Goal: Transaction & Acquisition: Subscribe to service/newsletter

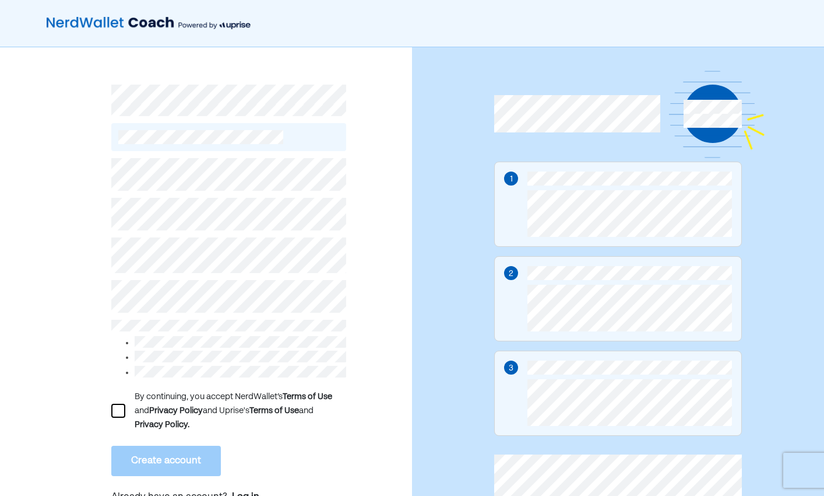
scroll to position [38, 0]
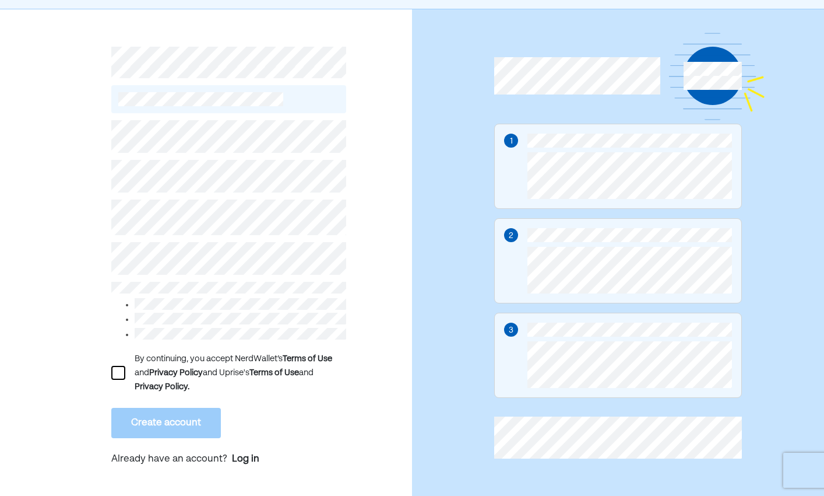
click at [118, 367] on div at bounding box center [118, 373] width 14 height 14
click at [169, 418] on button "Create account" at bounding box center [166, 423] width 110 height 30
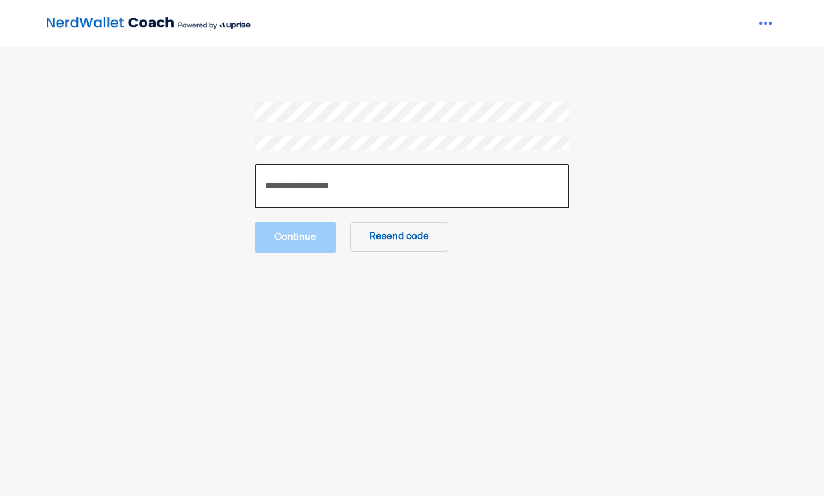
click at [383, 175] on input "number" at bounding box center [412, 186] width 315 height 44
type input "******"
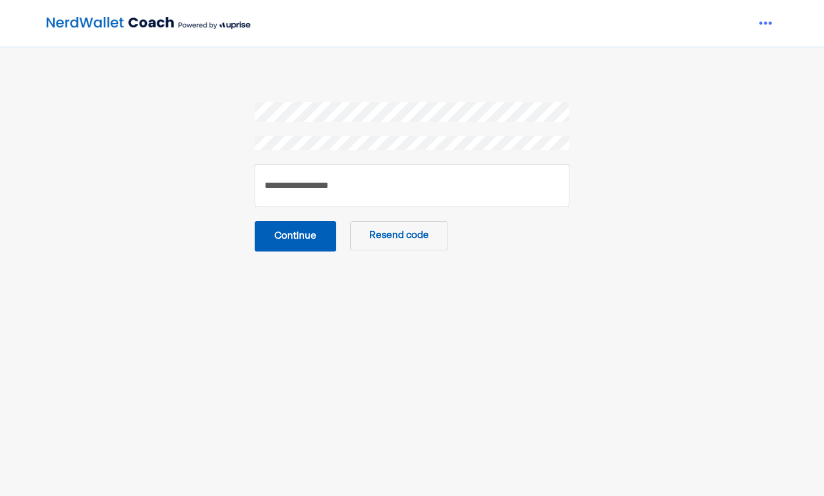
click at [366, 314] on main "****** Continue Resend code" at bounding box center [412, 324] width 577 height 444
click at [305, 235] on button "Continue" at bounding box center [296, 236] width 82 height 30
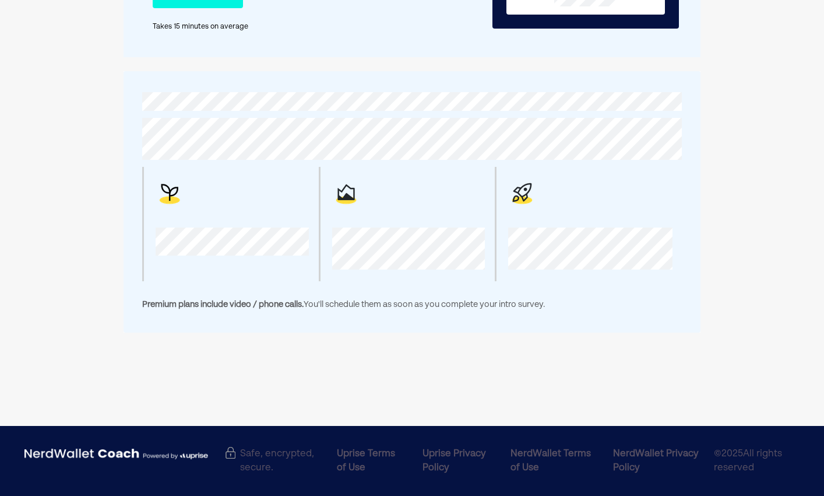
scroll to position [177, 0]
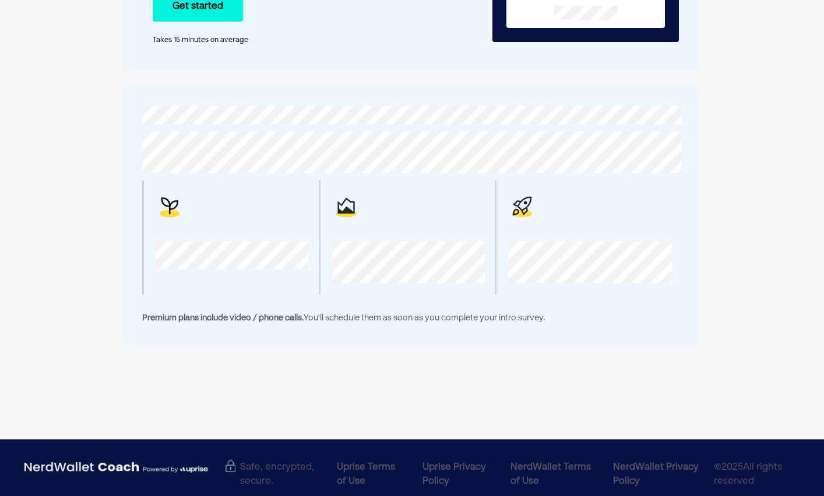
click at [358, 219] on img at bounding box center [346, 206] width 28 height 28
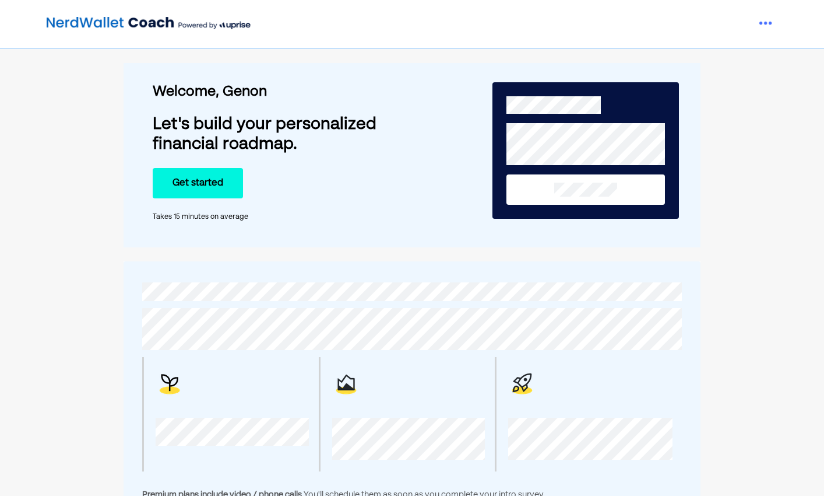
click at [580, 196] on button at bounding box center [586, 189] width 159 height 30
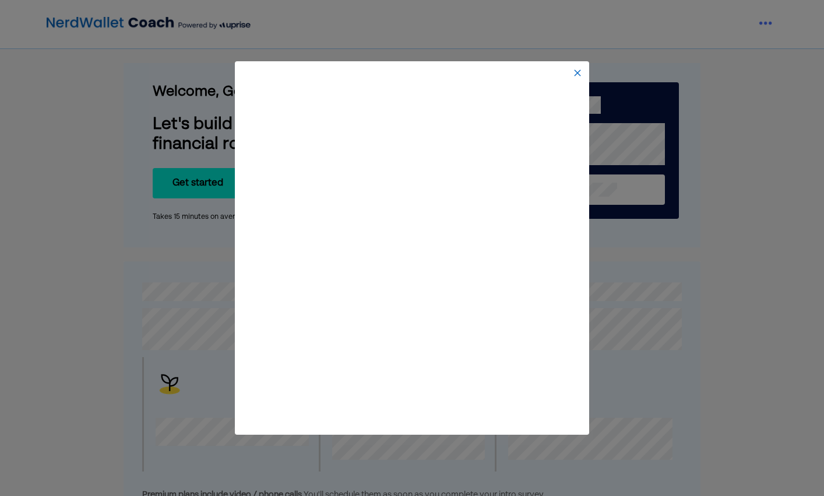
click at [579, 75] on img at bounding box center [577, 72] width 9 height 9
click at [578, 77] on img at bounding box center [577, 72] width 9 height 9
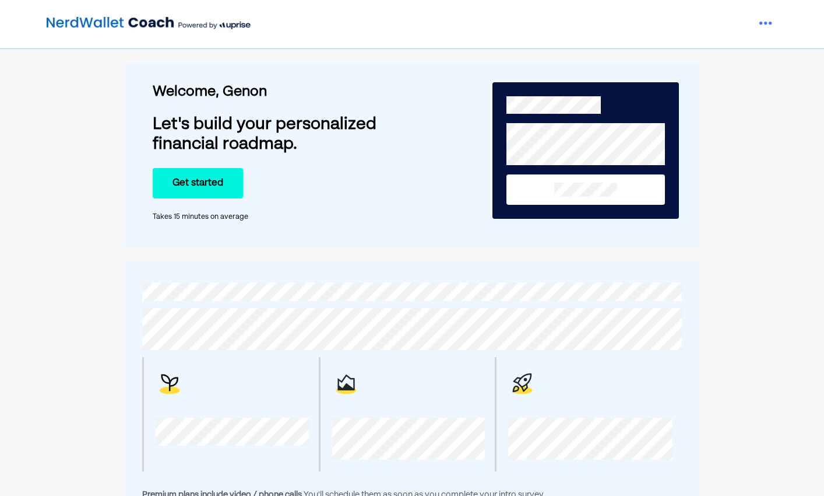
click at [546, 193] on button at bounding box center [586, 189] width 159 height 30
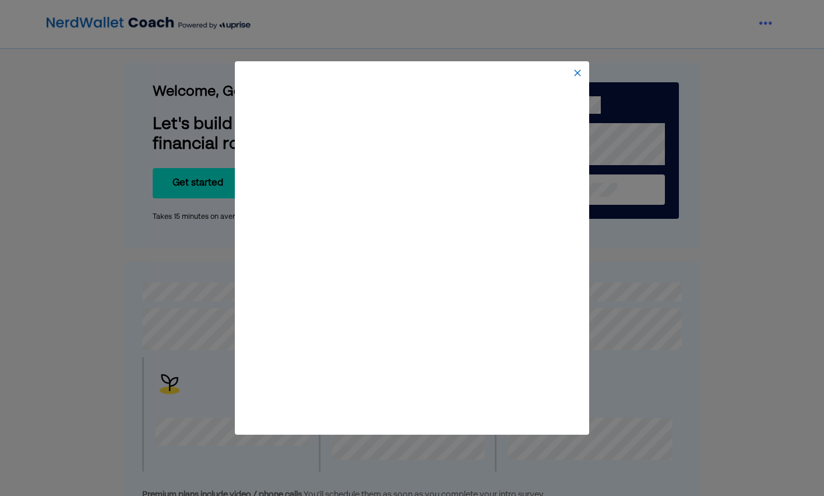
click at [576, 71] on img at bounding box center [577, 72] width 9 height 9
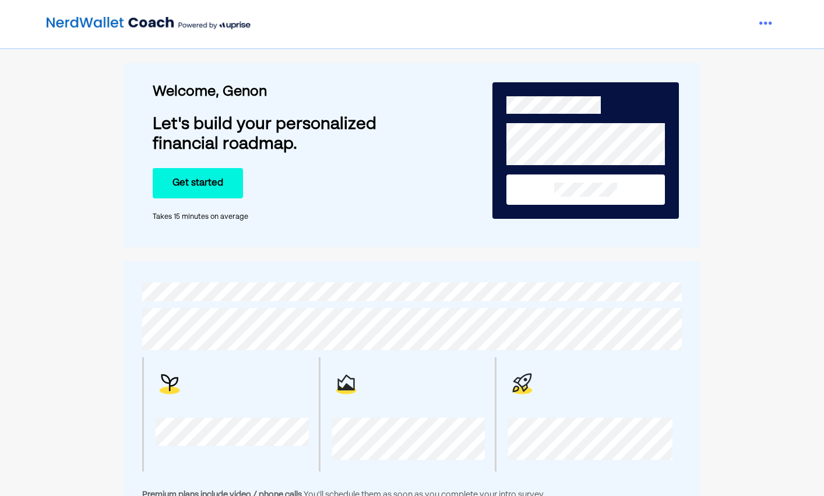
click at [538, 183] on button at bounding box center [586, 189] width 159 height 30
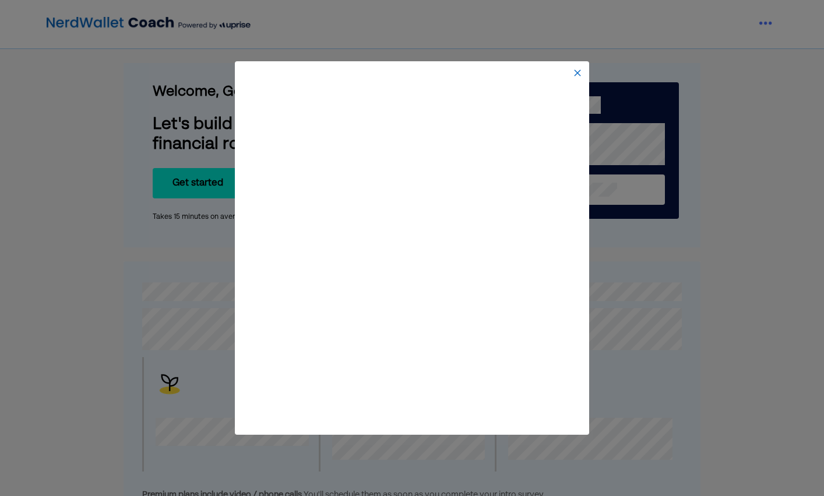
click at [577, 72] on img at bounding box center [577, 72] width 9 height 9
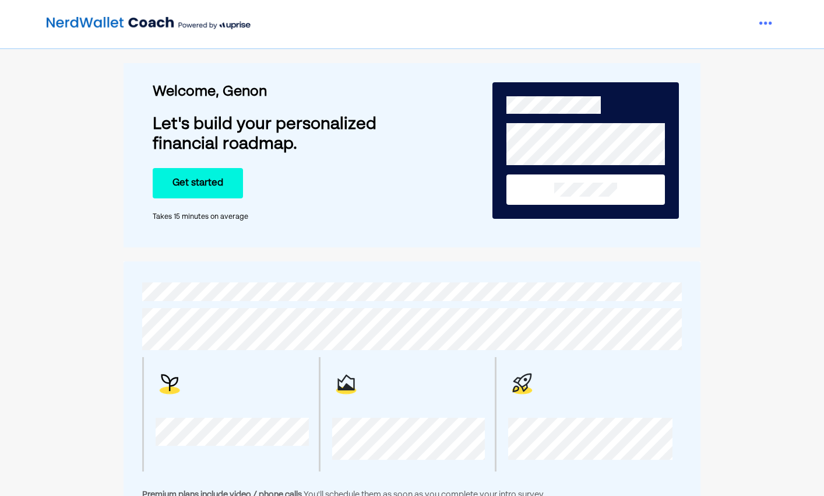
click at [227, 189] on button "Get started" at bounding box center [198, 183] width 90 height 30
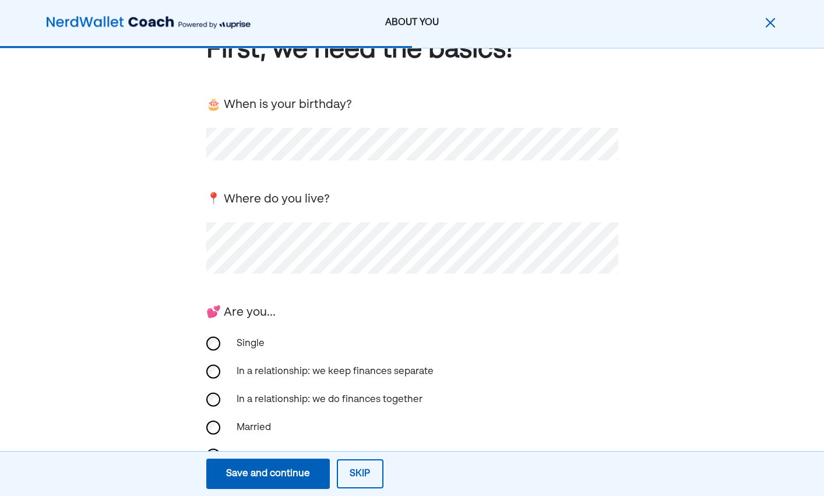
click at [386, 328] on div "💕 Are you... Single In a relationship: we keep finances separate In a relations…" at bounding box center [412, 388] width 412 height 174
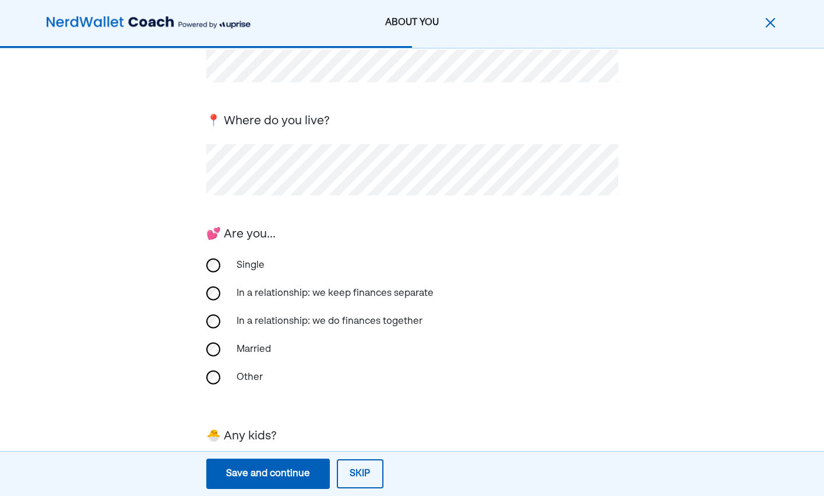
scroll to position [142, 0]
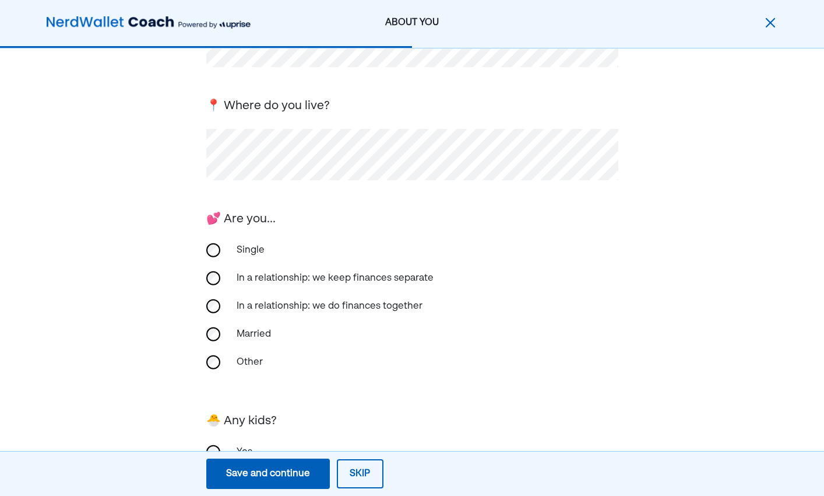
click at [252, 252] on div "Single" at bounding box center [288, 250] width 117 height 28
click at [290, 278] on div "In a relationship: we keep finances separate" at bounding box center [335, 278] width 211 height 28
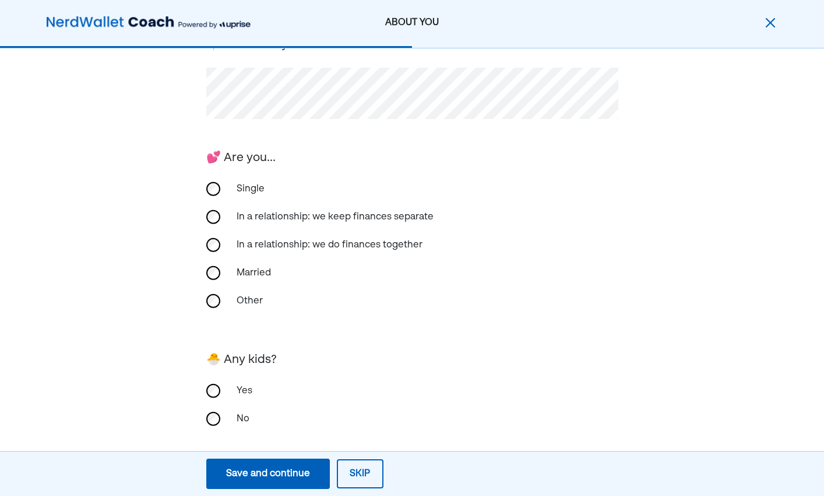
scroll to position [216, 0]
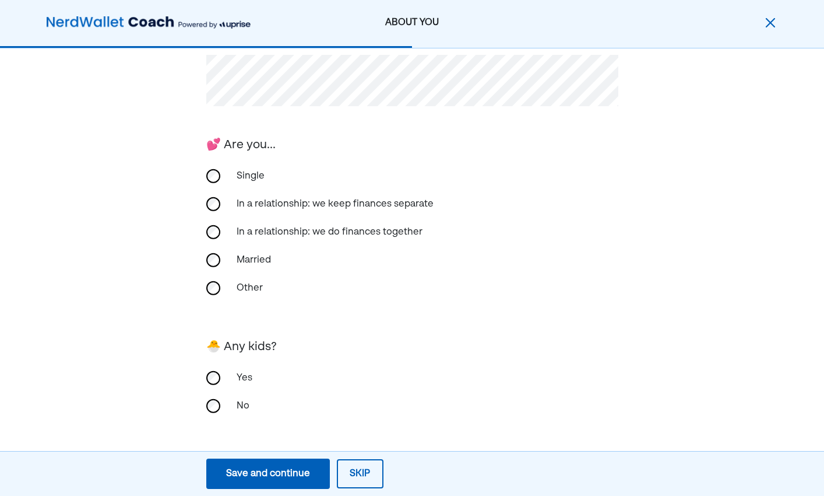
click at [243, 408] on div "No" at bounding box center [288, 406] width 117 height 28
click at [298, 473] on div "Save and continue" at bounding box center [268, 473] width 84 height 14
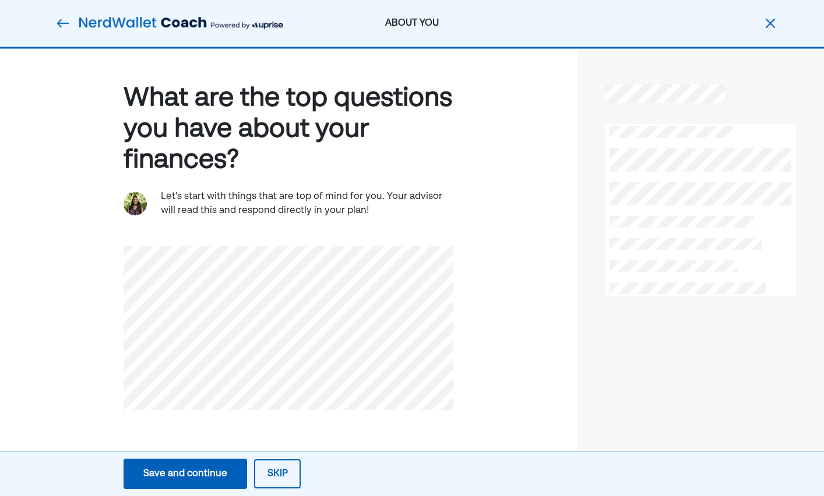
scroll to position [0, 0]
click at [228, 469] on button "Save and continue Save Save and continue" at bounding box center [186, 473] width 124 height 30
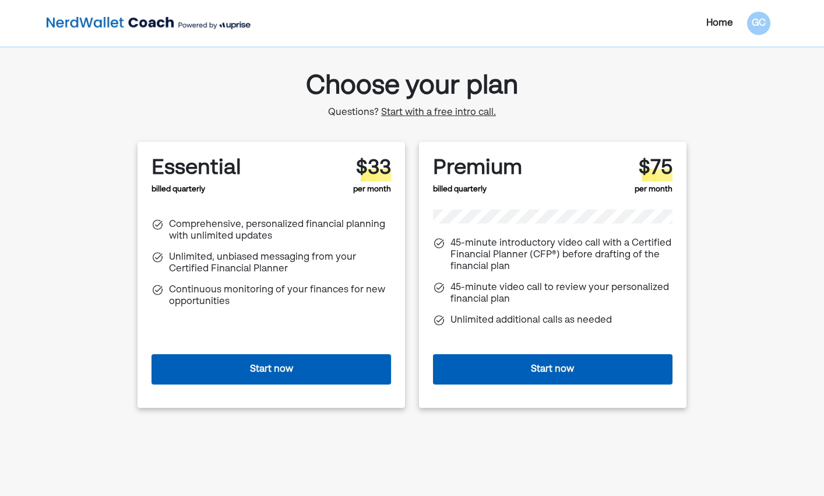
click at [454, 113] on span "Start with a free intro call." at bounding box center [438, 112] width 115 height 9
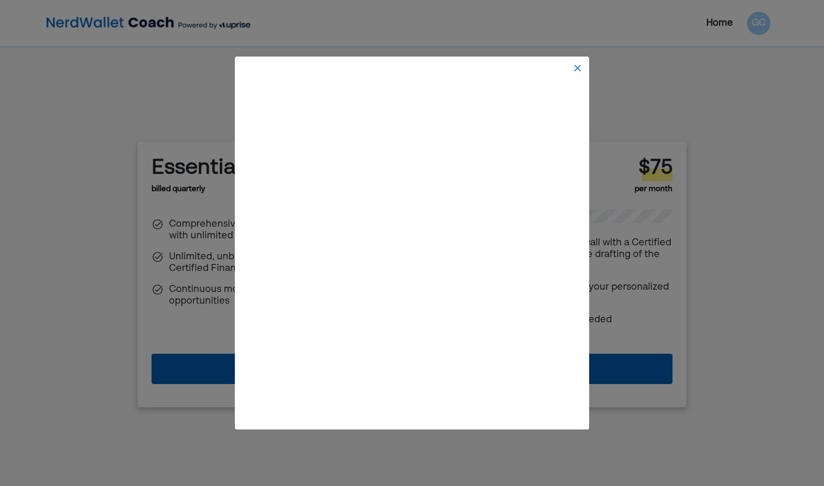
click at [574, 71] on img at bounding box center [577, 68] width 9 height 9
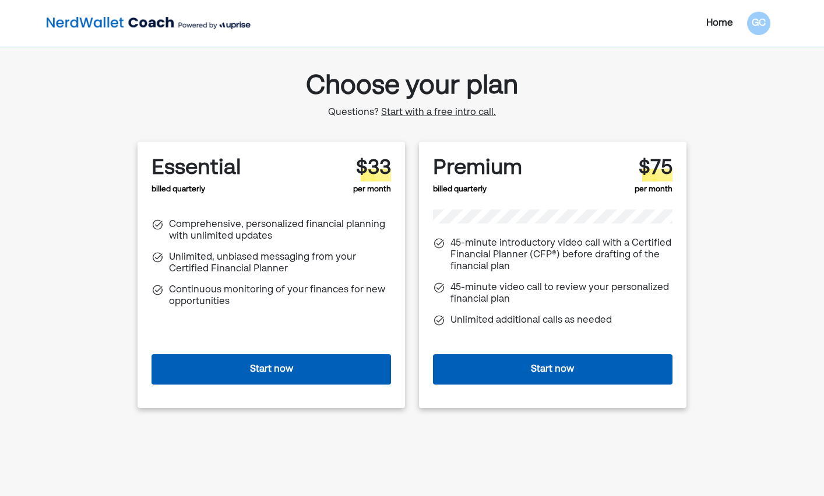
click at [511, 381] on button "Start now" at bounding box center [553, 369] width 240 height 30
click at [265, 375] on button "Start now" at bounding box center [272, 369] width 240 height 30
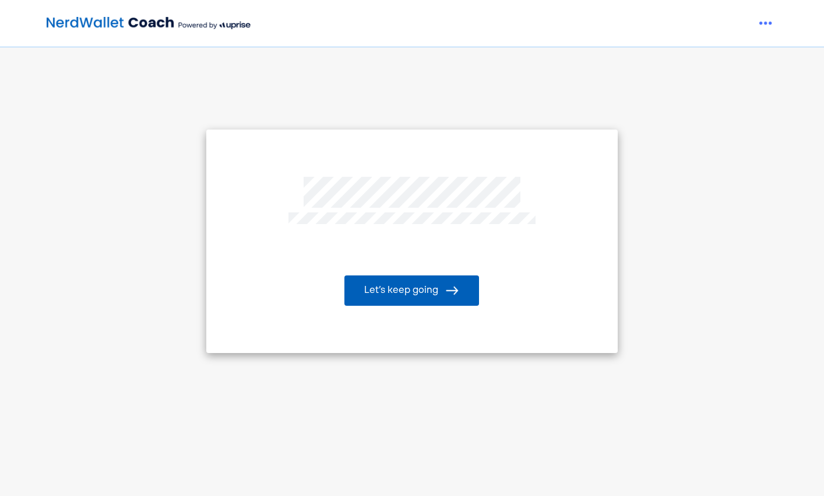
click at [397, 290] on button "Let’s keep going" at bounding box center [412, 290] width 135 height 30
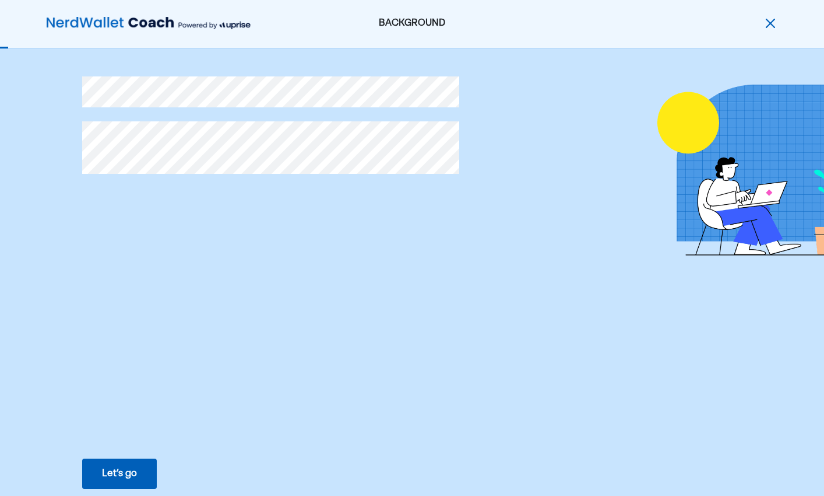
click at [139, 469] on button "Let’s go Save Let’s go" at bounding box center [119, 473] width 75 height 30
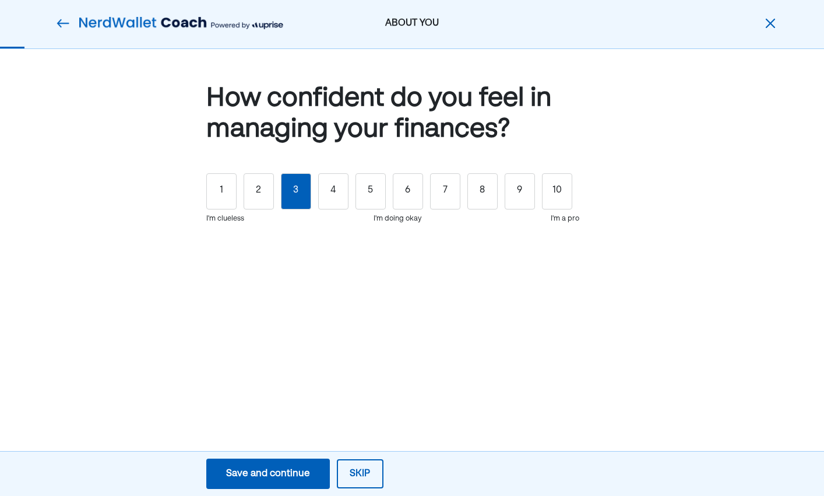
click at [307, 202] on div "3" at bounding box center [296, 191] width 30 height 36
click at [297, 473] on div "Save and continue" at bounding box center [268, 473] width 84 height 14
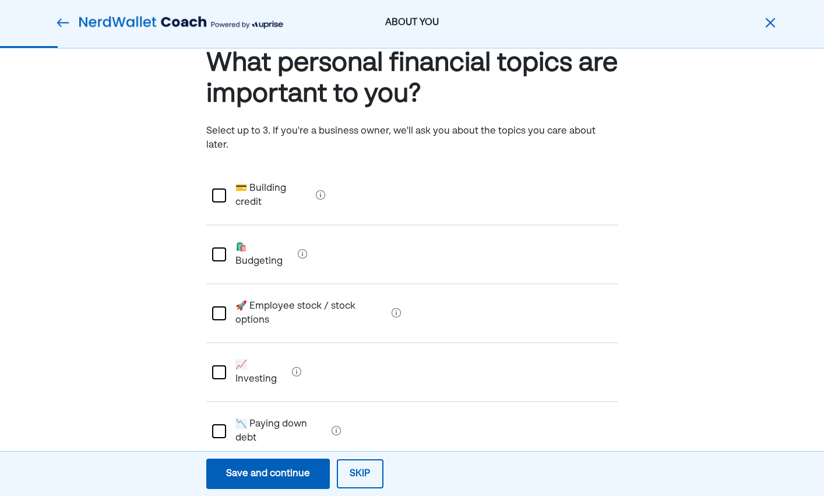
scroll to position [47, 0]
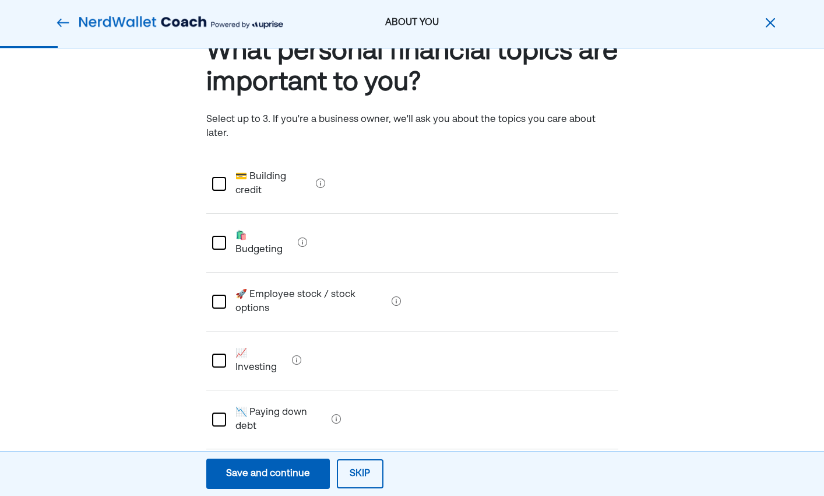
click at [219, 236] on div at bounding box center [219, 243] width 14 height 14
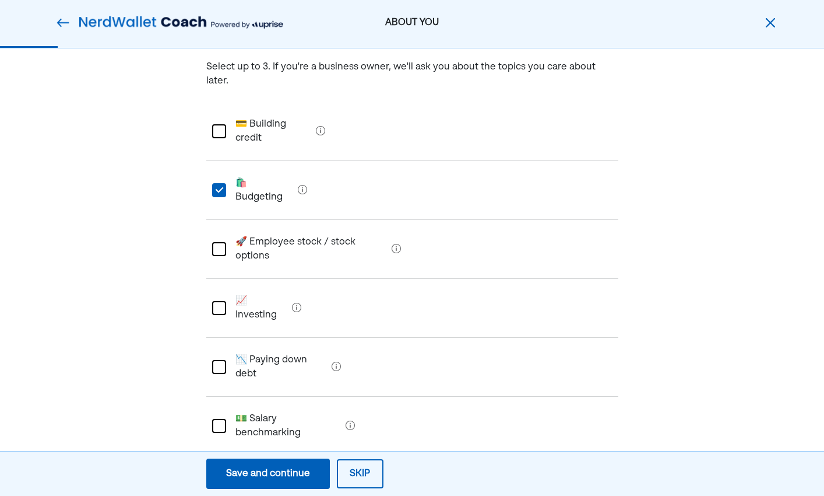
scroll to position [101, 0]
click at [220, 299] on div at bounding box center [219, 306] width 14 height 14
click at [221, 358] on div at bounding box center [219, 365] width 14 height 14
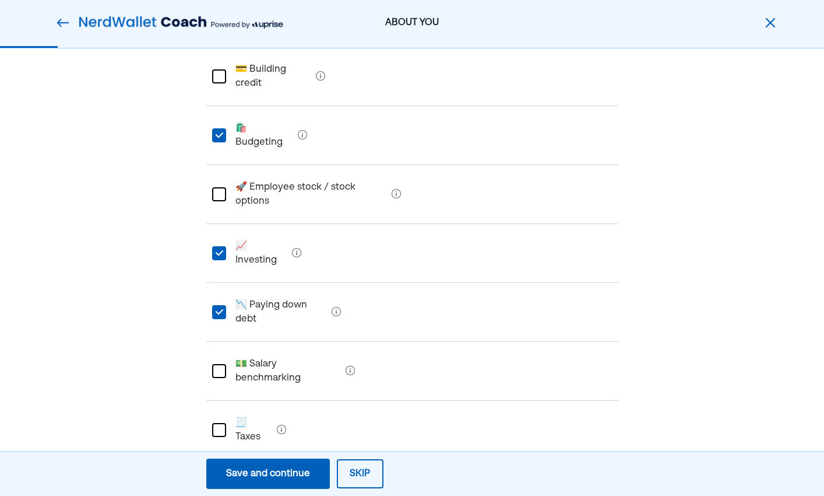
scroll to position [155, 0]
click at [220, 363] on div at bounding box center [219, 370] width 14 height 14
click at [220, 362] on div "L" at bounding box center [219, 369] width 14 height 14
click at [220, 363] on div at bounding box center [219, 370] width 14 height 14
click at [218, 422] on div at bounding box center [219, 429] width 14 height 14
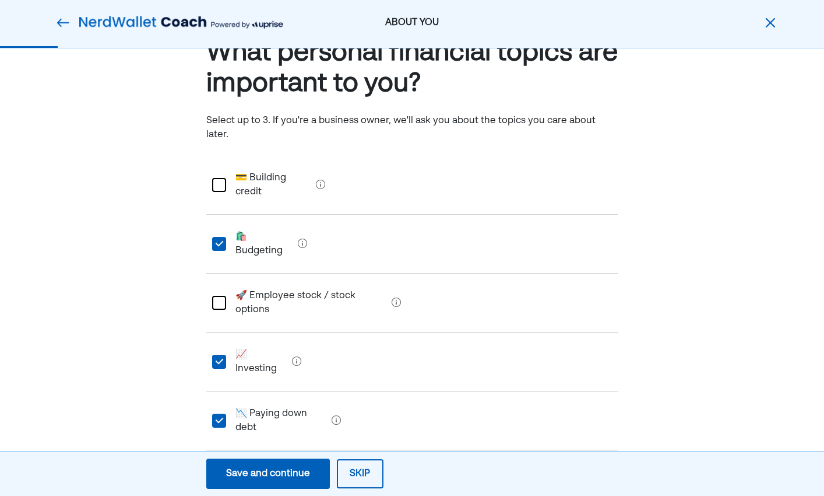
scroll to position [43, 0]
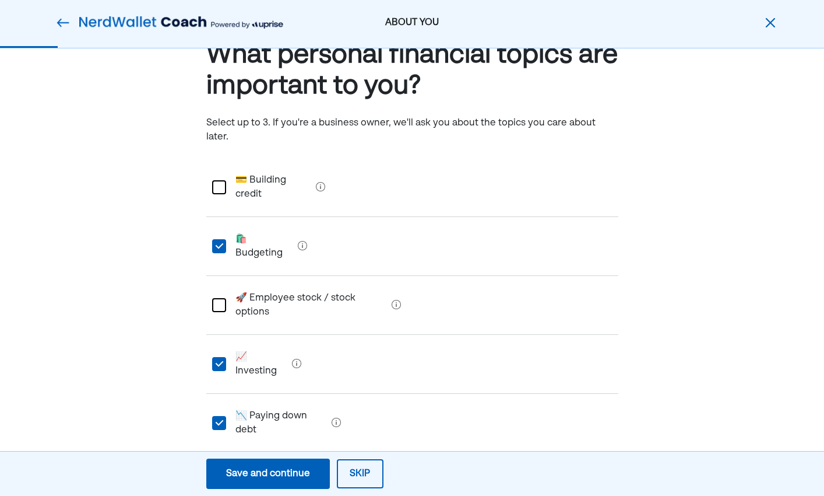
click at [218, 180] on div at bounding box center [219, 187] width 14 height 14
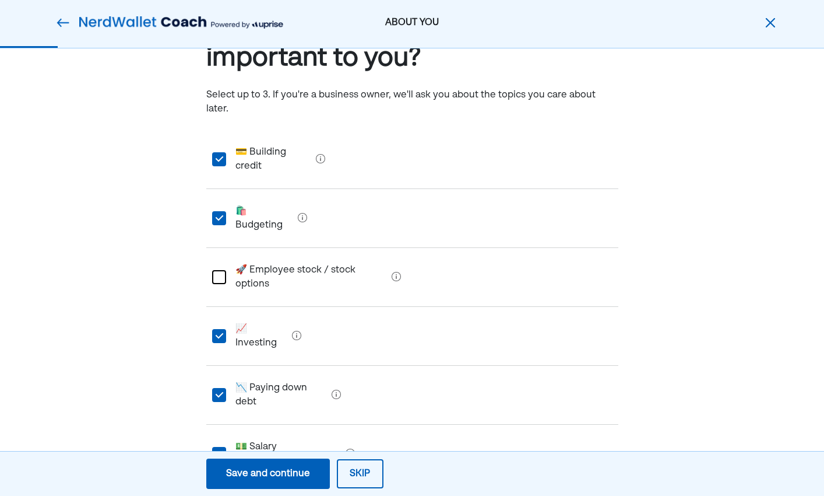
scroll to position [45, 0]
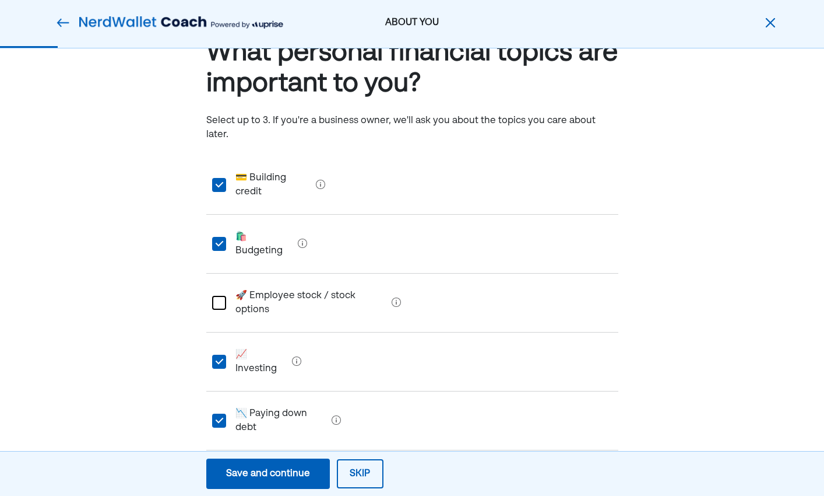
click at [216, 296] on div at bounding box center [219, 303] width 14 height 14
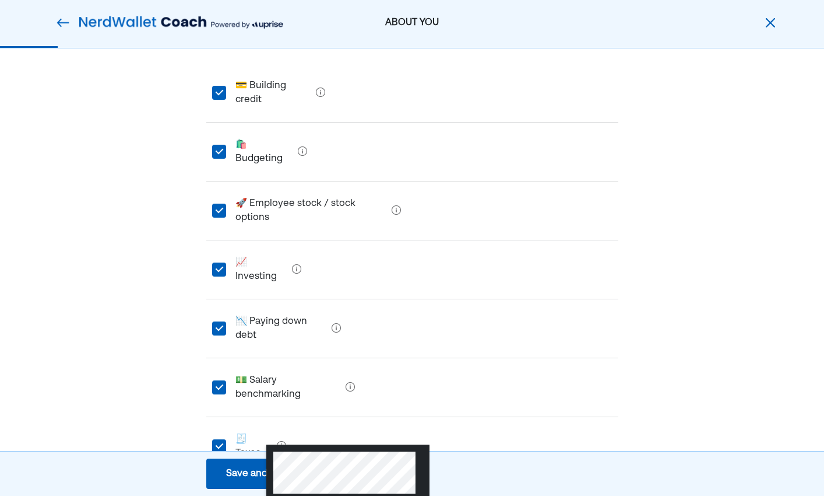
scroll to position [0, 0]
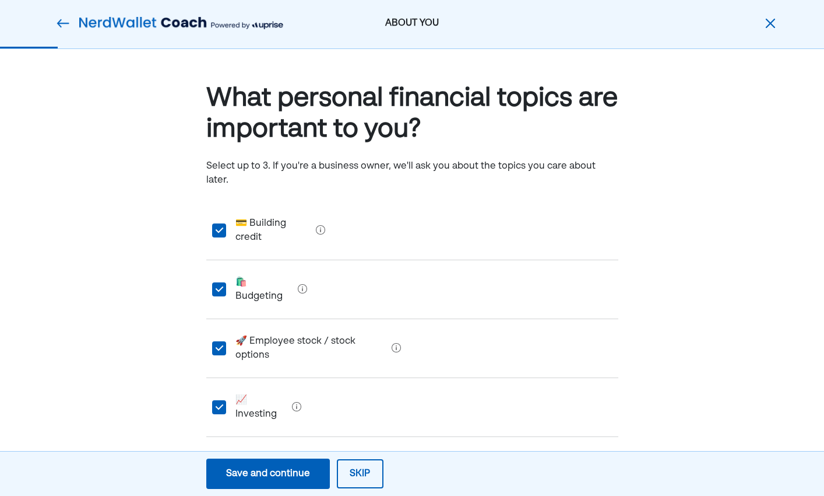
click at [290, 477] on div "Save and continue" at bounding box center [268, 473] width 84 height 14
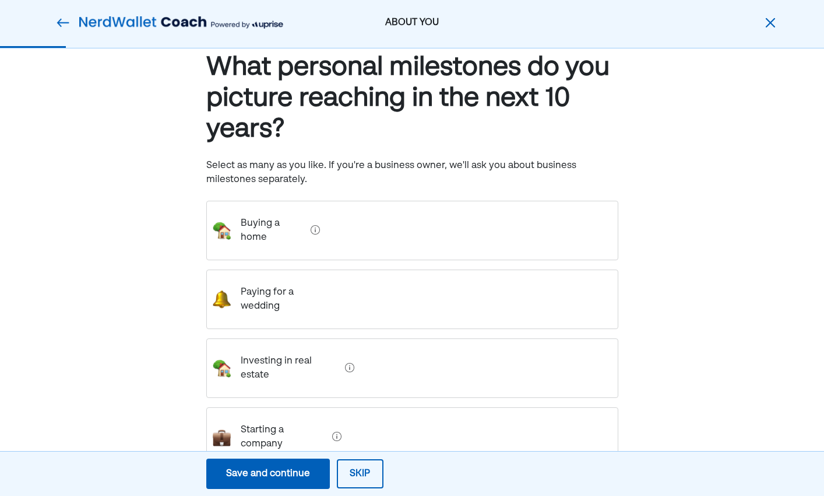
scroll to position [22, 0]
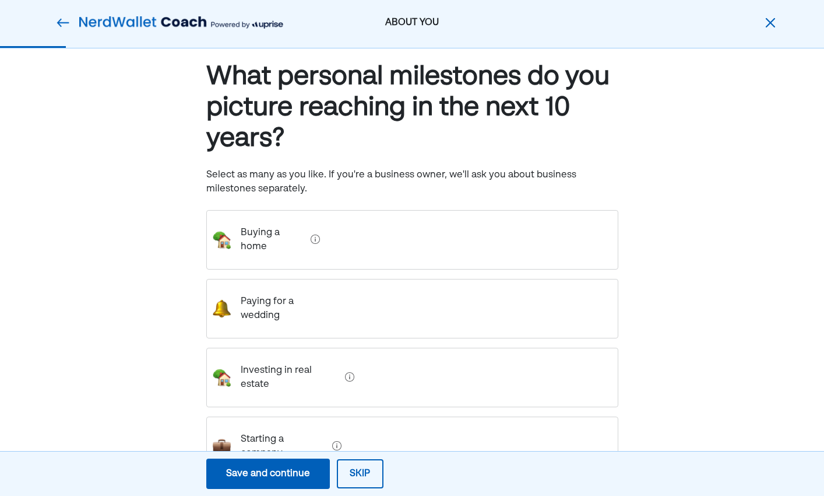
click at [285, 233] on home "Buying a home" at bounding box center [268, 239] width 75 height 47
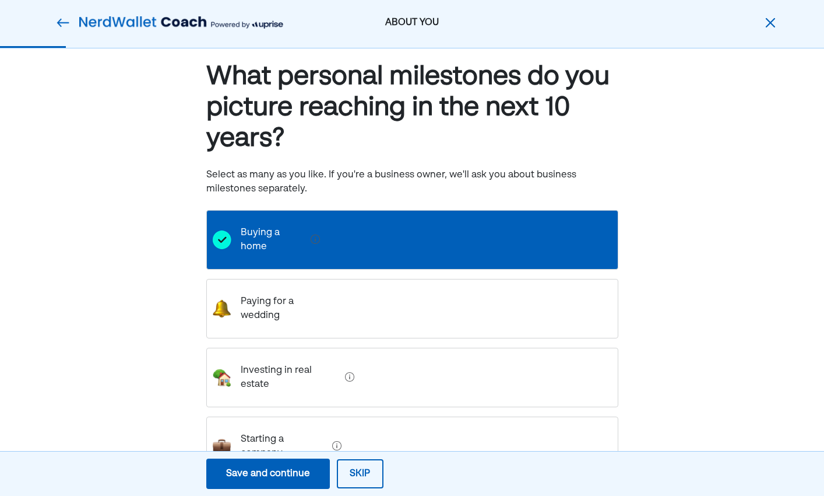
click at [287, 290] on wedding "Paying for a wedding" at bounding box center [282, 308] width 103 height 47
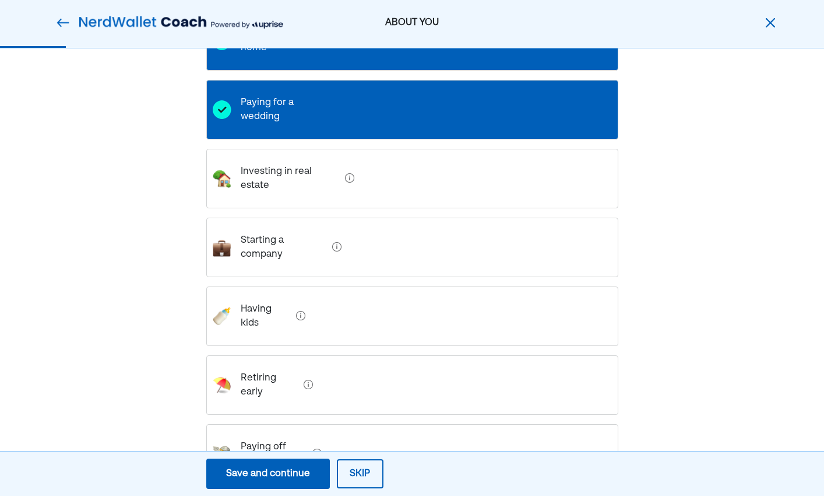
scroll to position [227, 0]
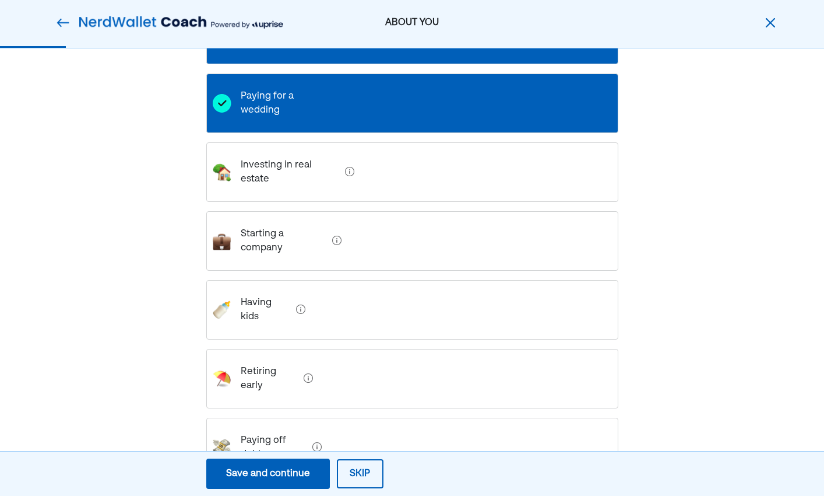
click at [276, 424] on debt "Paying off debt" at bounding box center [269, 447] width 77 height 47
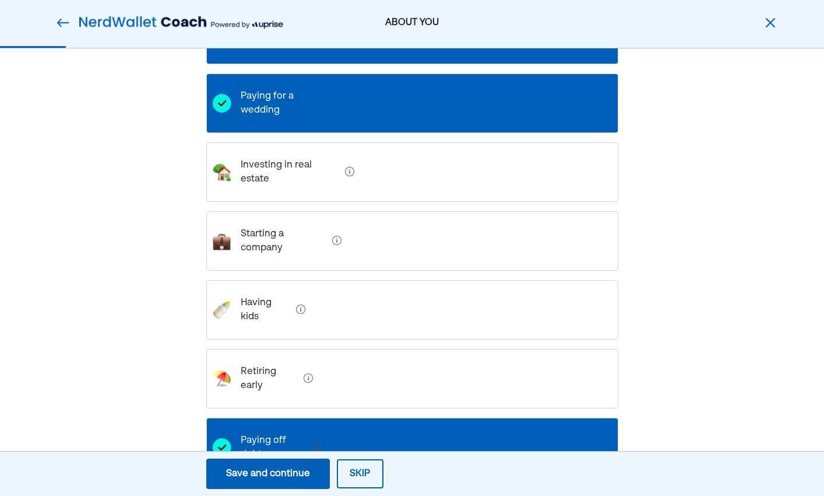
click at [273, 153] on div "Investing in real estate" at bounding box center [412, 171] width 412 height 59
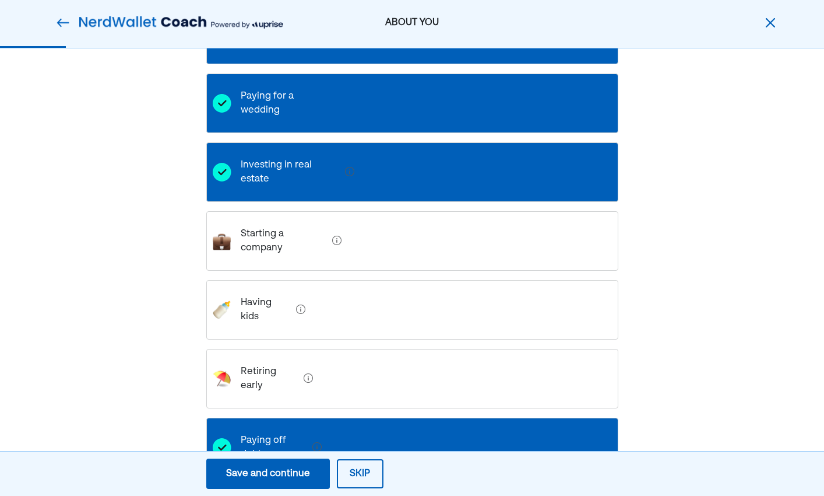
click at [143, 398] on div "What personal milestones do you picture reaching in the next 10 years? Select a…" at bounding box center [412, 207] width 824 height 771
click at [275, 475] on div "Save and continue" at bounding box center [268, 473] width 84 height 14
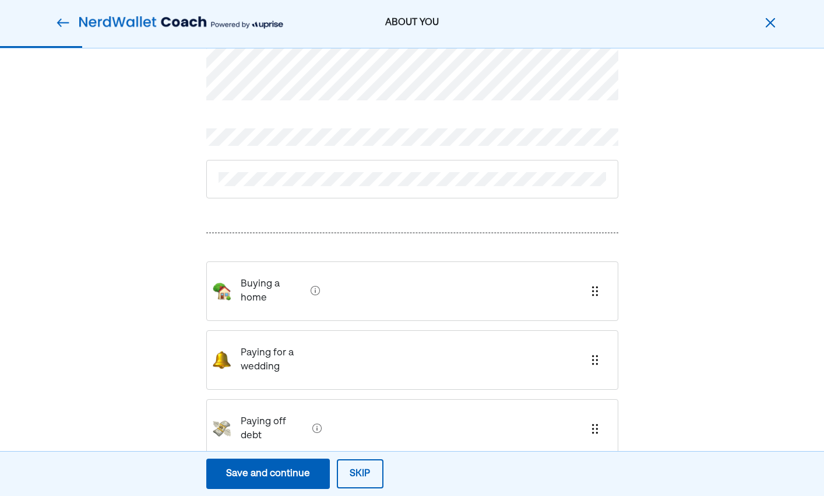
scroll to position [46, 0]
click at [269, 333] on wedding "Paying for a wedding" at bounding box center [282, 356] width 103 height 47
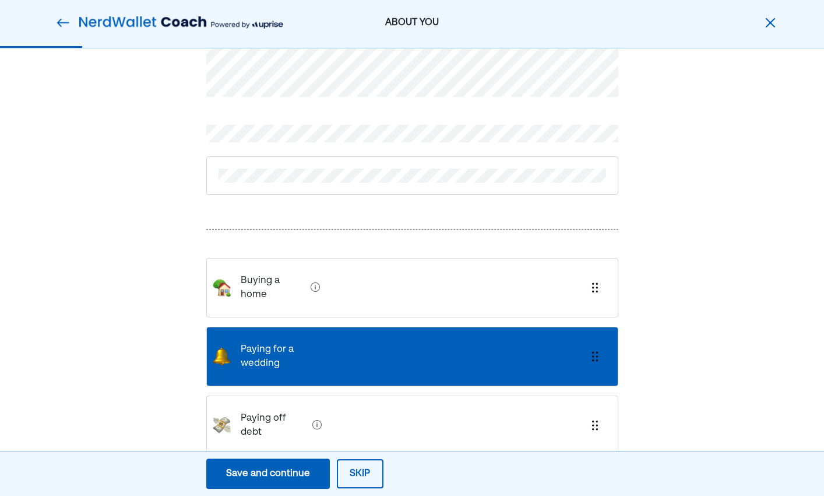
click at [270, 286] on home "Buying a home" at bounding box center [268, 287] width 75 height 47
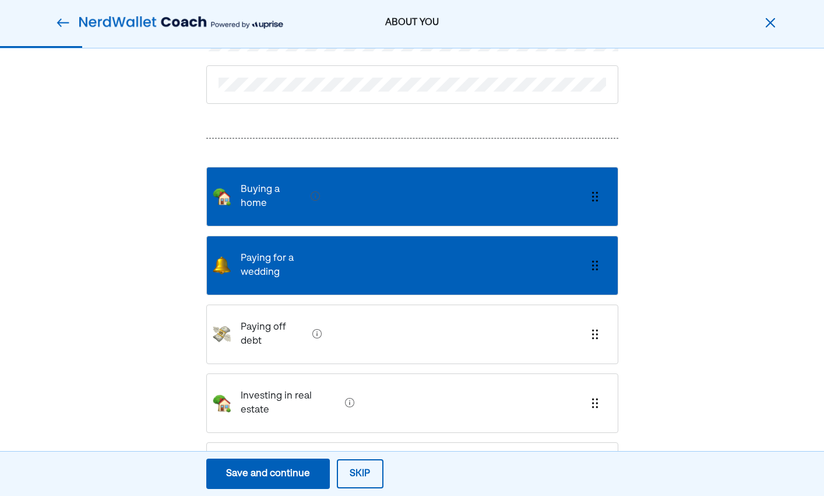
scroll to position [140, 0]
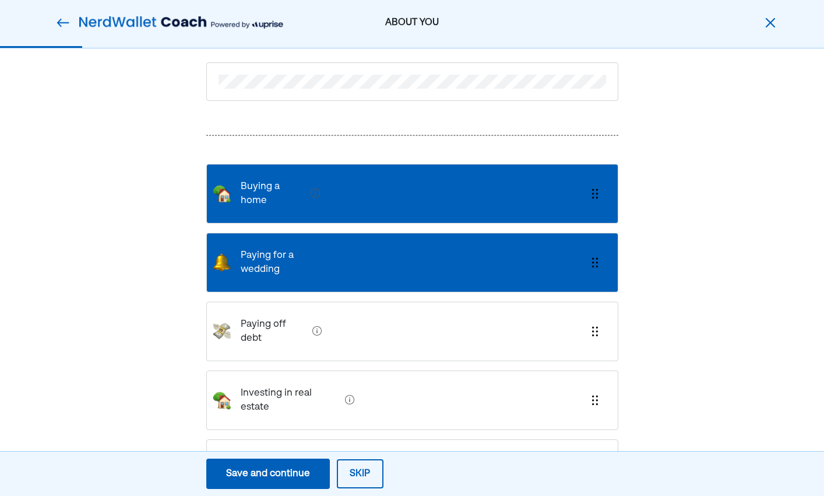
click at [279, 439] on div "Travel" at bounding box center [412, 461] width 412 height 45
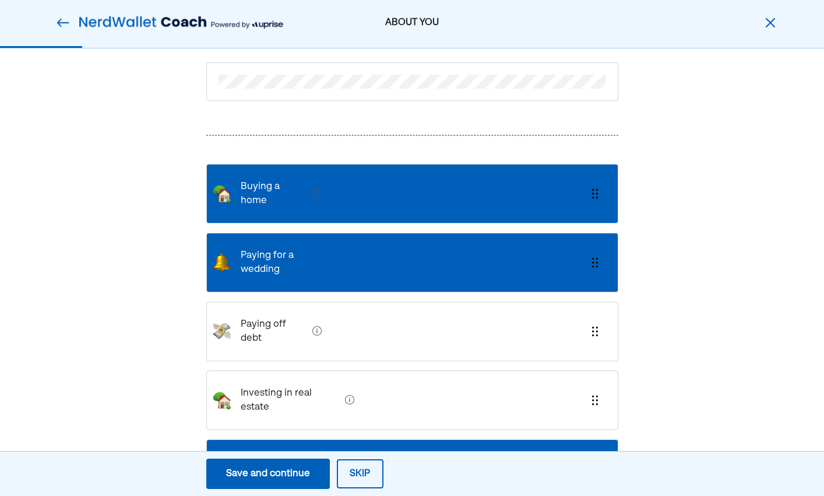
click at [258, 477] on div "Save and continue" at bounding box center [268, 473] width 84 height 14
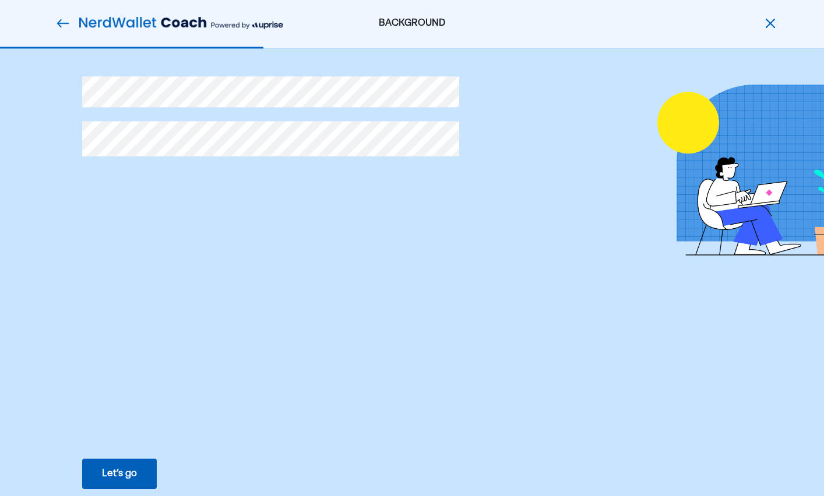
click at [134, 469] on div "Let’s go" at bounding box center [119, 473] width 35 height 14
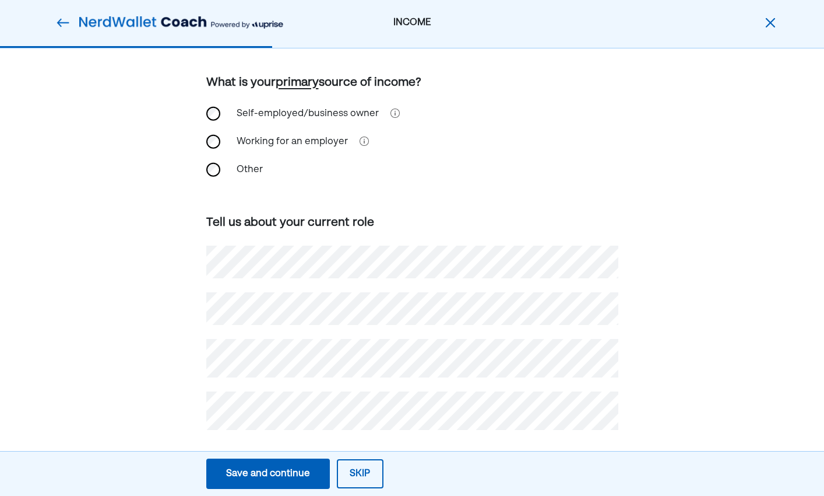
scroll to position [80, 0]
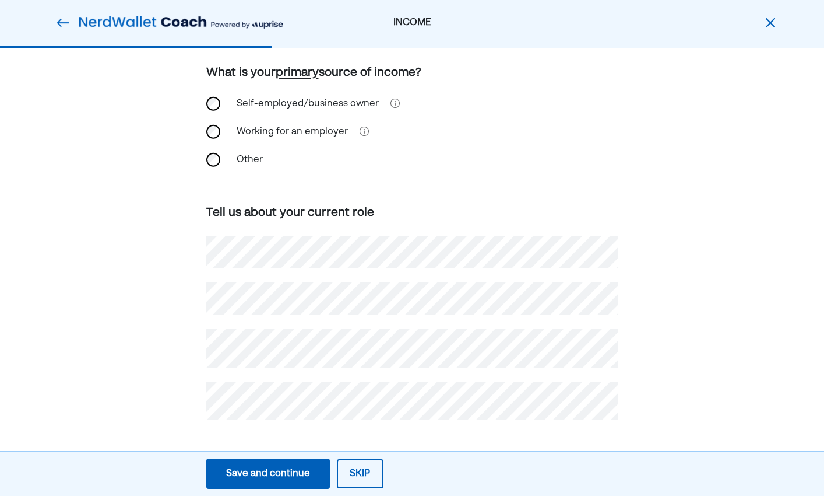
click at [110, 429] on div "How do you make money ? What is your primary source of income? Self-employed/bu…" at bounding box center [412, 232] width 824 height 527
click at [314, 474] on button "Save and continue Save Save and continue" at bounding box center [268, 473] width 124 height 30
click at [251, 474] on div "Save and continue" at bounding box center [268, 473] width 84 height 14
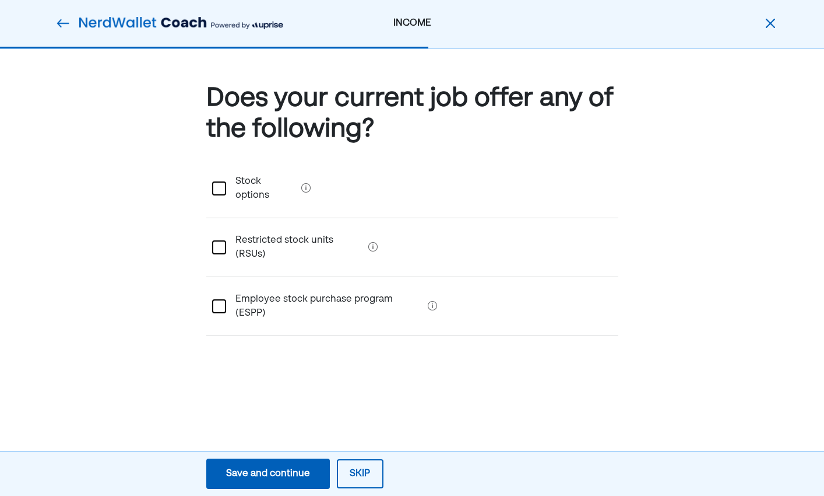
scroll to position [0, 0]
click at [297, 473] on div "Save and continue" at bounding box center [268, 473] width 84 height 14
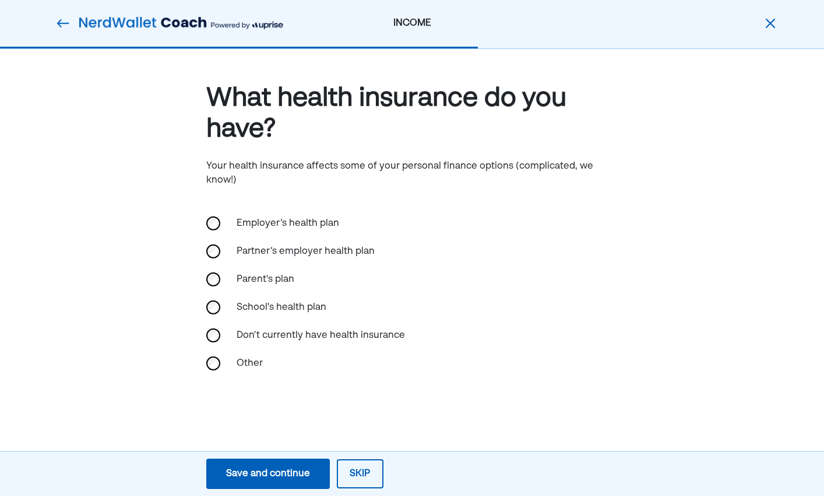
click at [276, 223] on div "Employer’s health plan" at bounding box center [288, 223] width 117 height 28
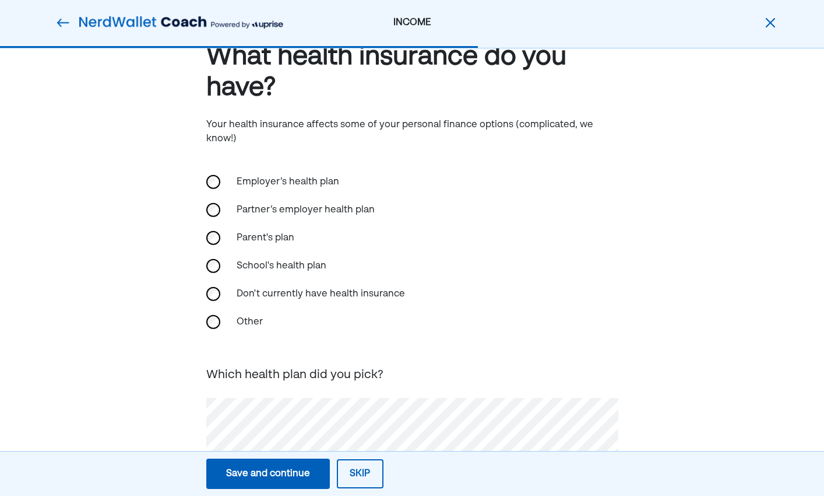
scroll to position [72, 0]
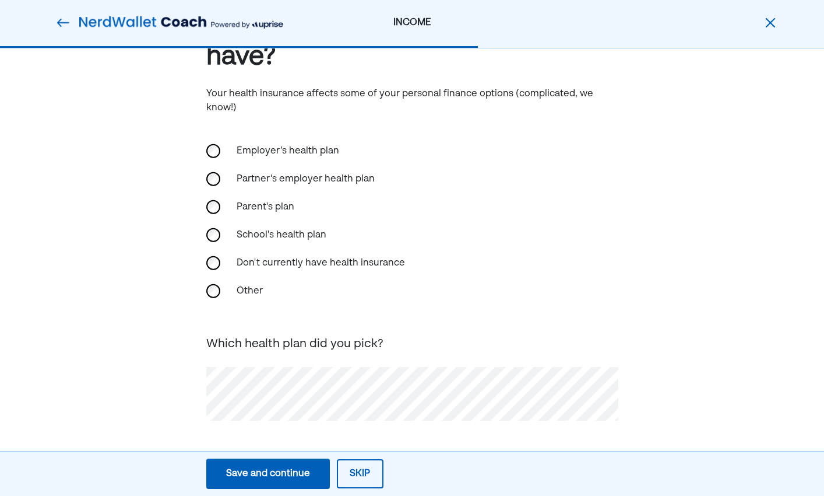
click at [324, 347] on div "Which health plan did you pick?" at bounding box center [294, 343] width 177 height 17
click at [308, 474] on button "Save and continue Save Save and continue" at bounding box center [268, 473] width 124 height 30
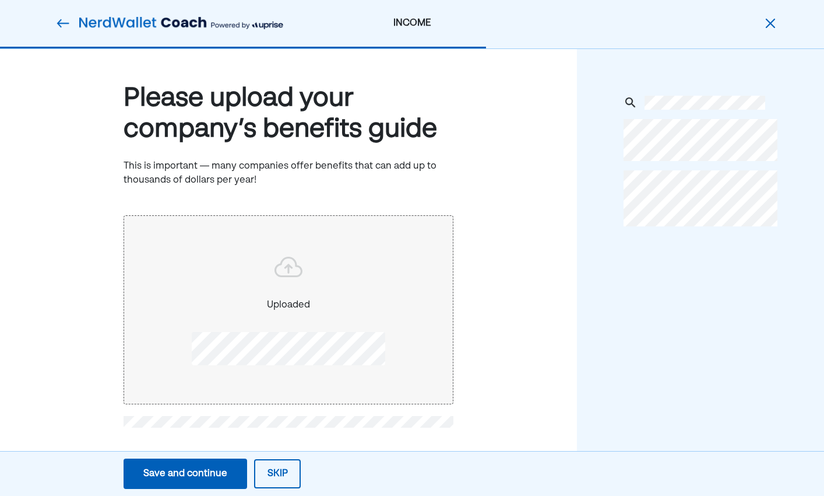
click at [209, 475] on div "Save and continue" at bounding box center [185, 473] width 84 height 14
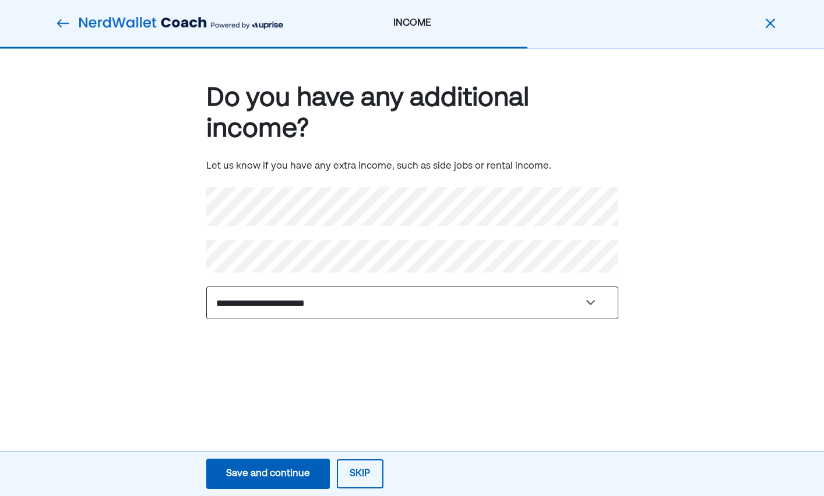
click at [452, 301] on select "**********" at bounding box center [412, 302] width 412 height 33
select select "**"
click at [206, 286] on select "**********" at bounding box center [412, 302] width 412 height 33
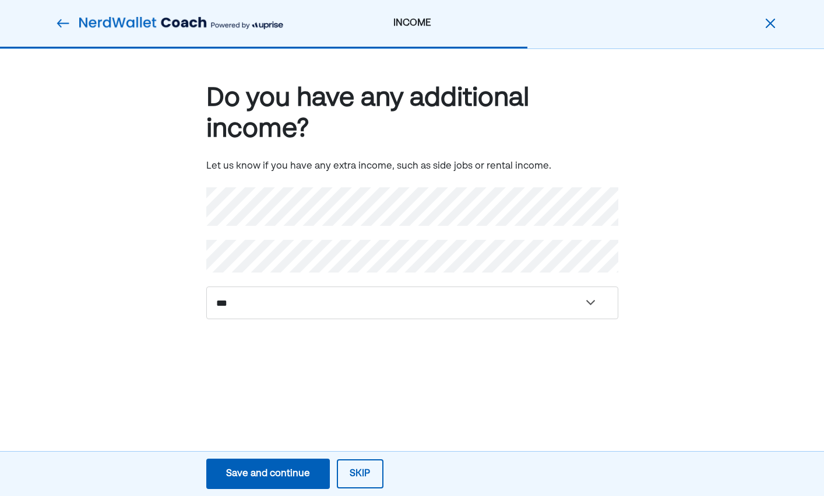
click at [277, 360] on div "**********" at bounding box center [412, 219] width 824 height 340
click at [275, 470] on div "Save and continue" at bounding box center [268, 473] width 84 height 14
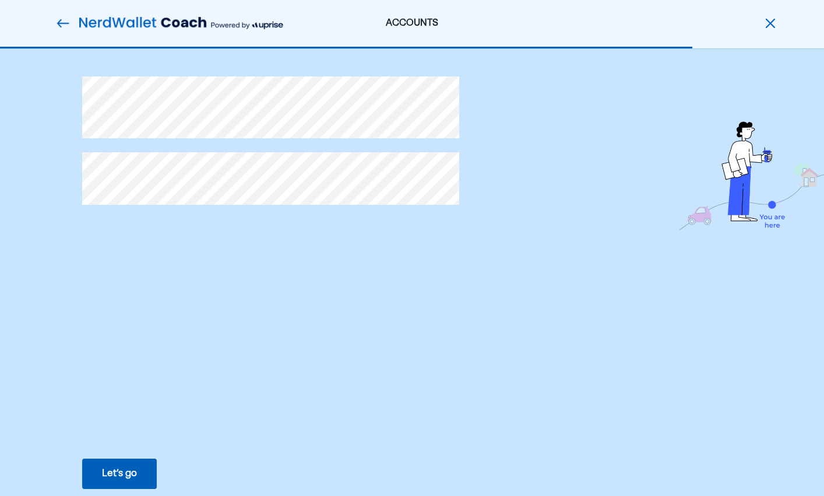
click at [121, 473] on div "Let’s go" at bounding box center [119, 473] width 35 height 14
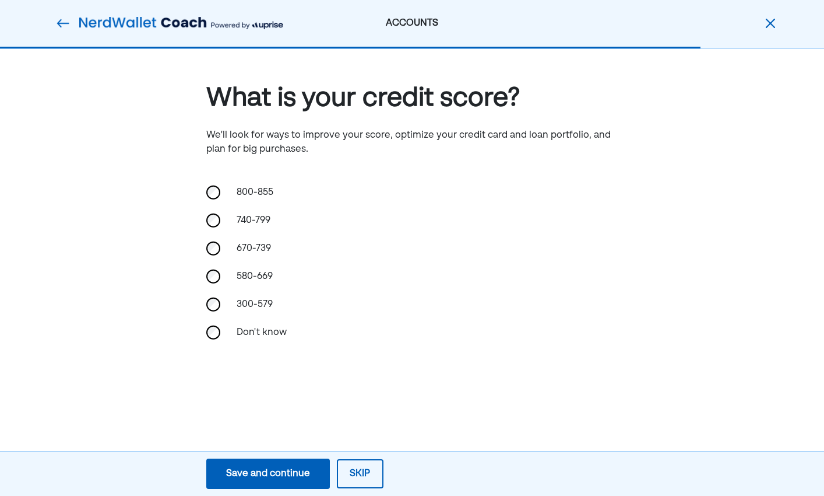
click at [261, 220] on div "740-799" at bounding box center [288, 220] width 117 height 28
click at [301, 480] on div "Save and continue" at bounding box center [268, 473] width 84 height 14
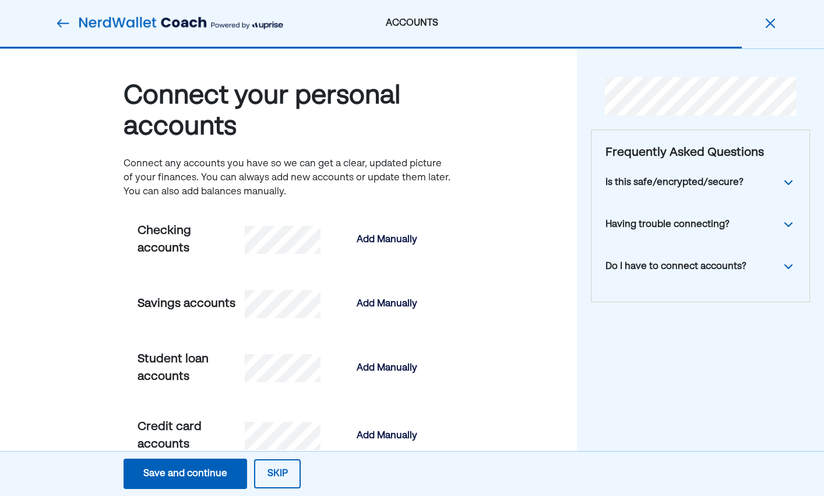
click at [785, 185] on img at bounding box center [789, 182] width 14 height 14
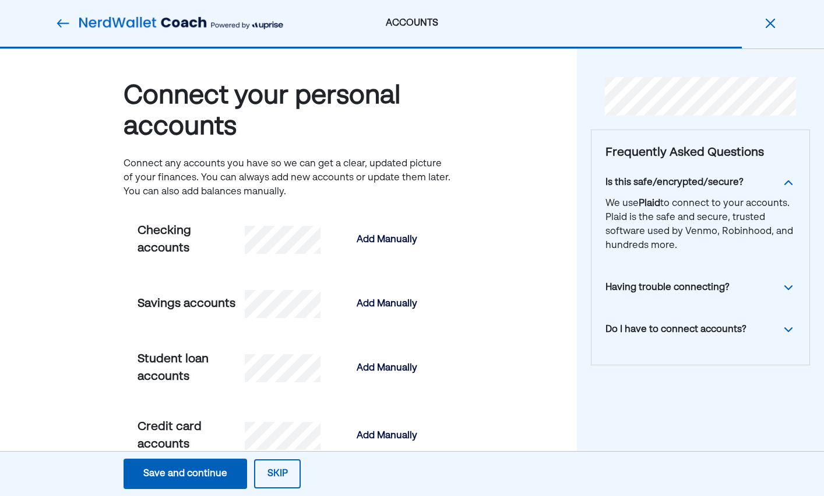
click at [789, 287] on img at bounding box center [789, 287] width 14 height 14
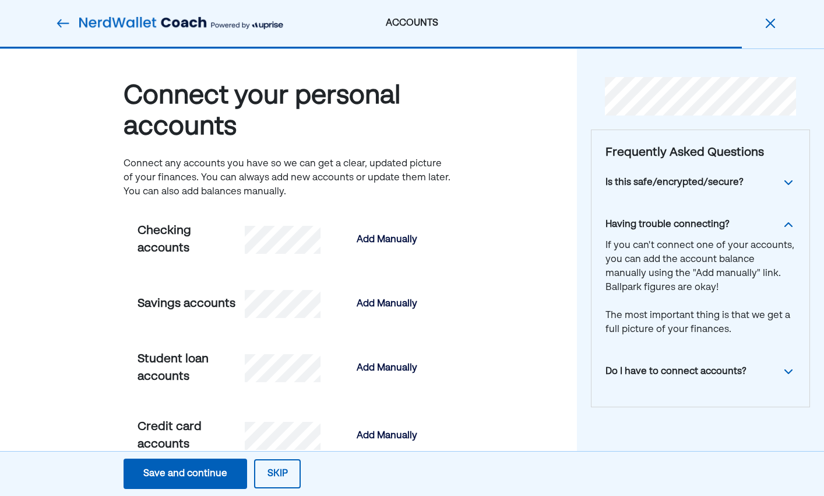
click at [790, 378] on div "Do I have to connect accounts?" at bounding box center [701, 371] width 190 height 42
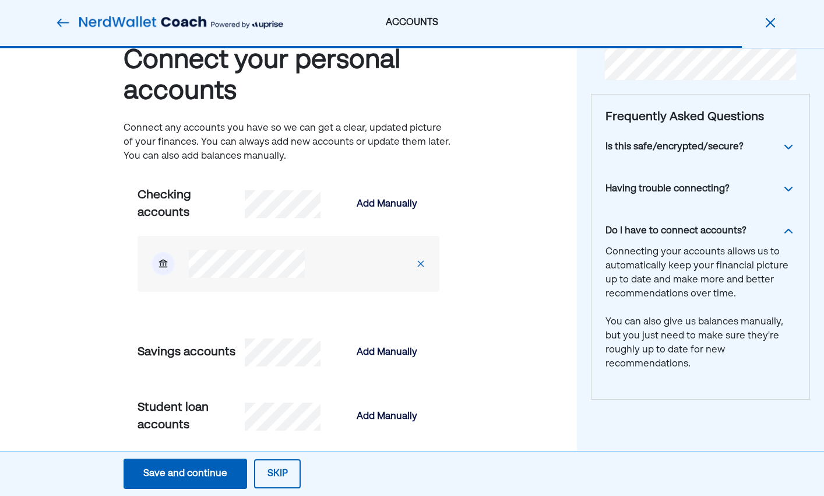
scroll to position [36, 0]
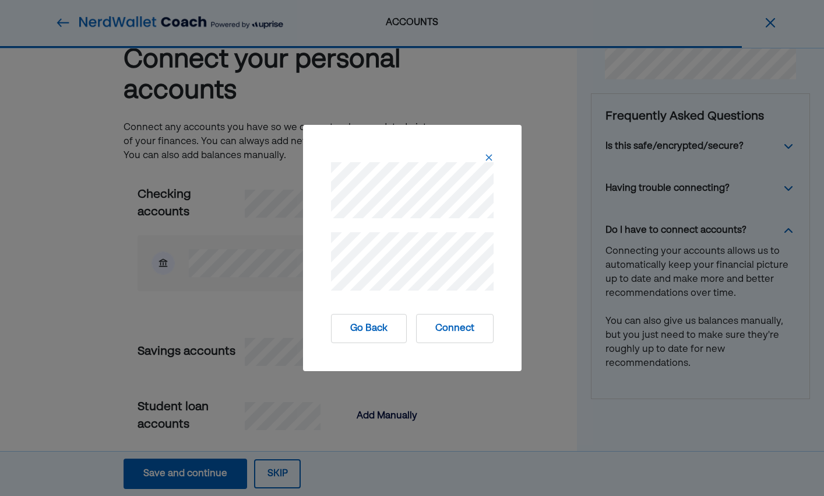
click at [458, 326] on button "Connect" at bounding box center [455, 328] width 78 height 29
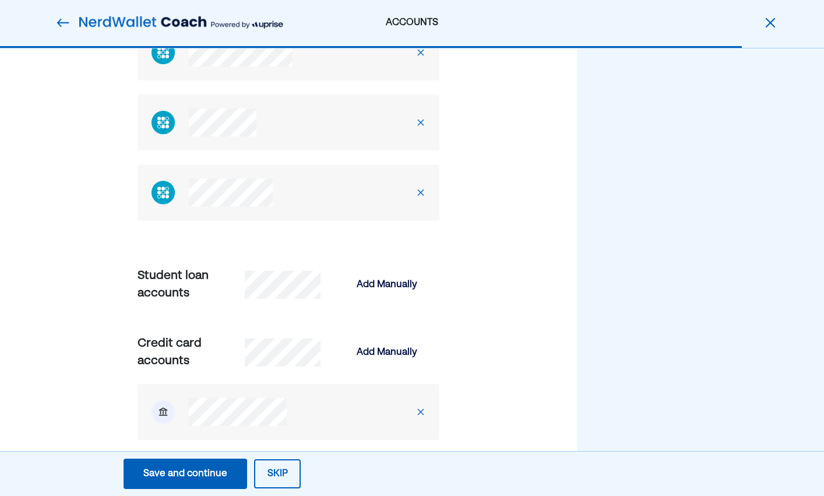
scroll to position [672, 0]
click at [396, 353] on div "Add Manually" at bounding box center [387, 352] width 61 height 14
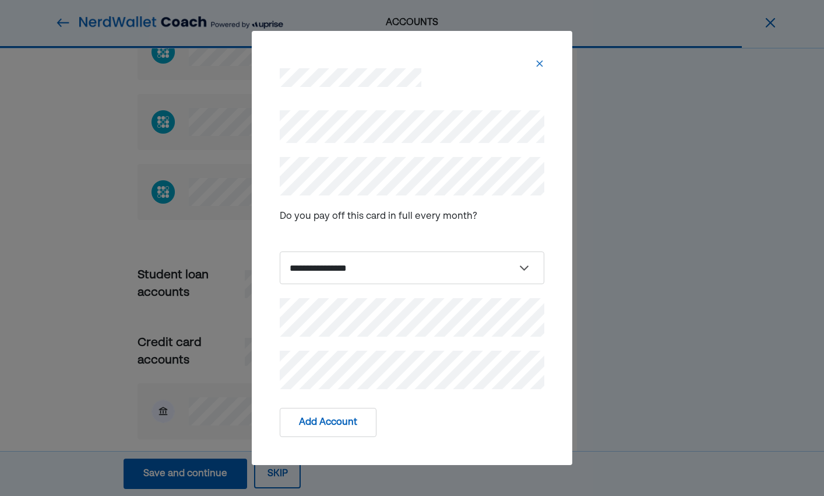
click at [545, 62] on div at bounding box center [412, 68] width 293 height 47
click at [543, 64] on img at bounding box center [539, 63] width 9 height 9
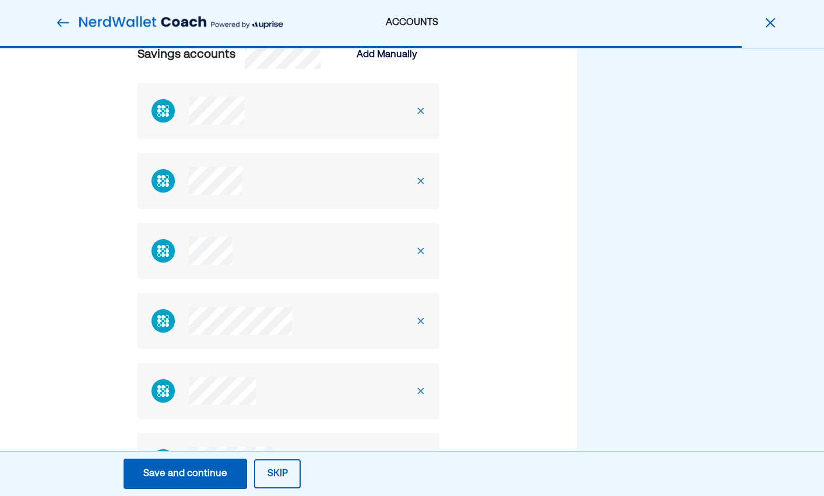
scroll to position [0, 0]
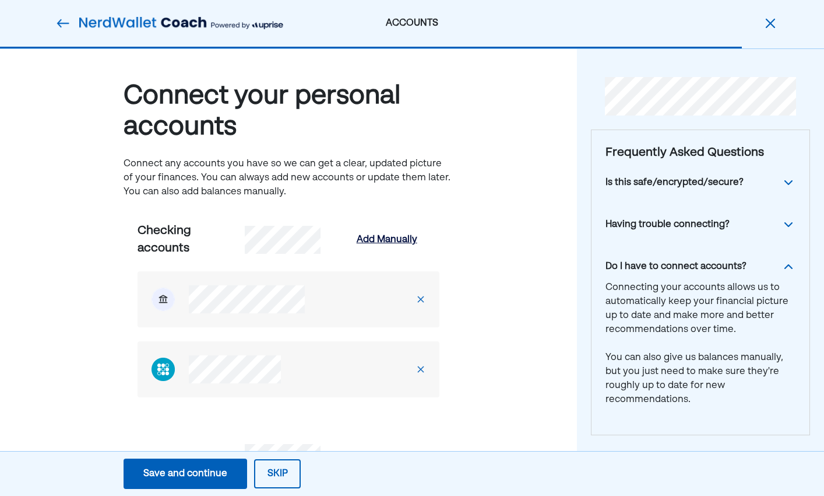
click at [391, 241] on div "Add Manually" at bounding box center [387, 240] width 61 height 14
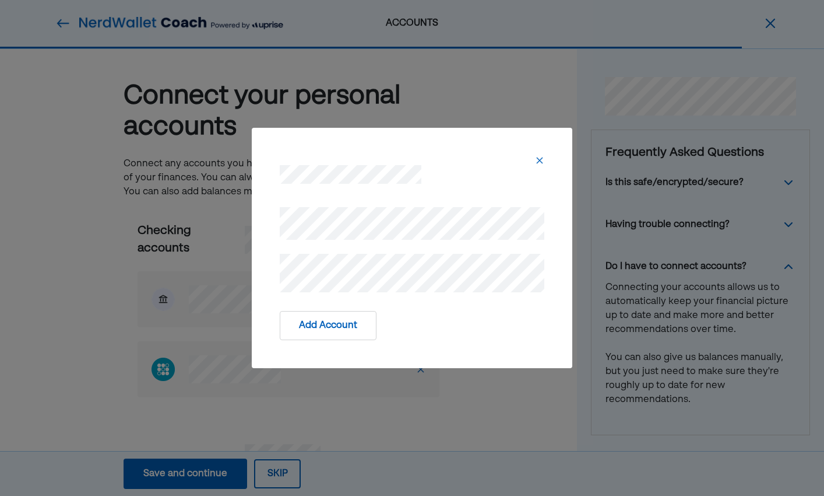
click at [316, 330] on button "Add Account" at bounding box center [328, 325] width 97 height 29
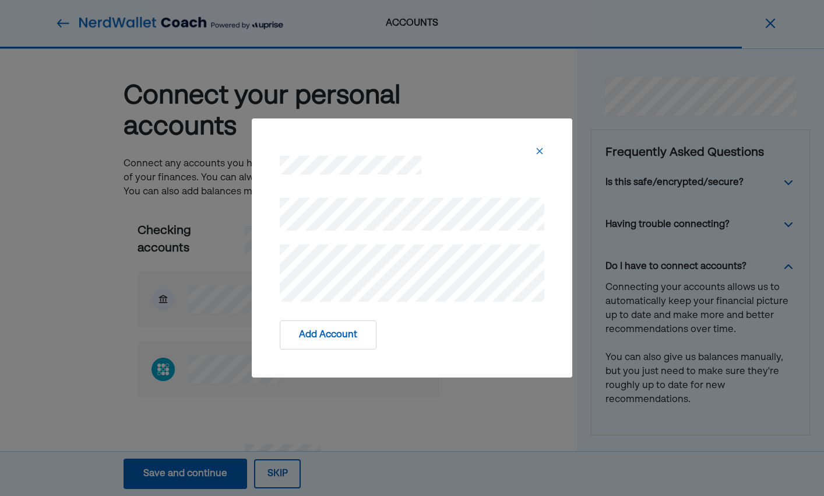
click at [543, 151] on img at bounding box center [539, 150] width 9 height 9
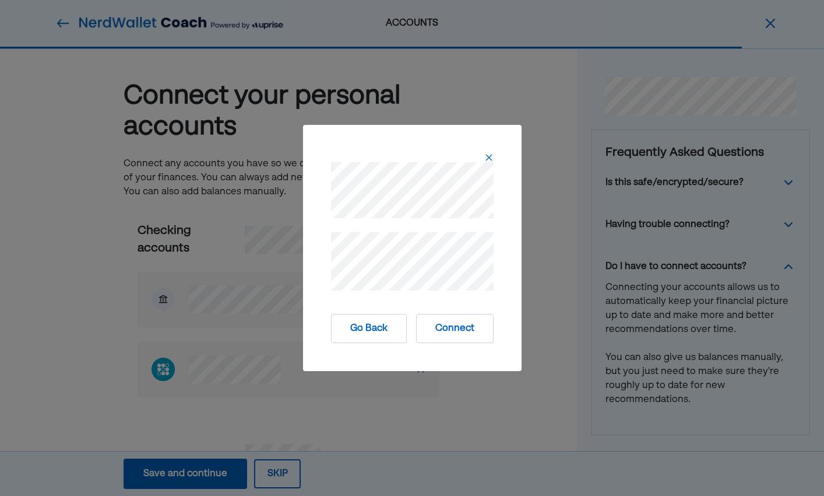
click at [452, 330] on button "Connect" at bounding box center [455, 328] width 78 height 29
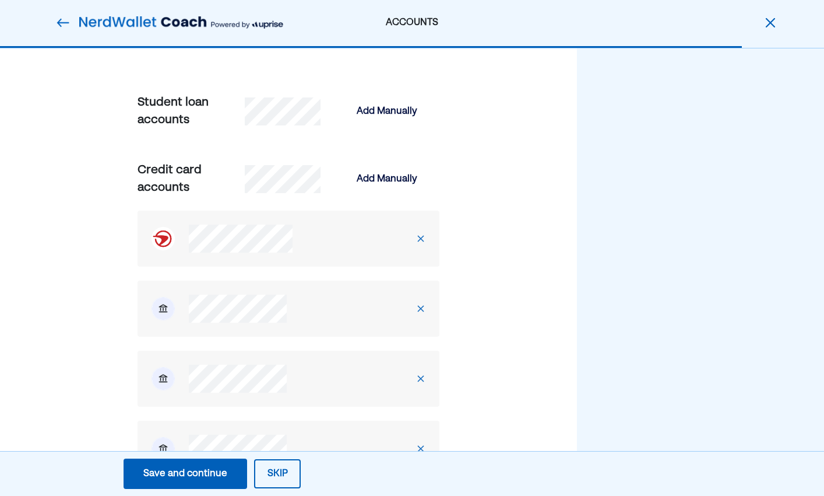
scroll to position [923, 0]
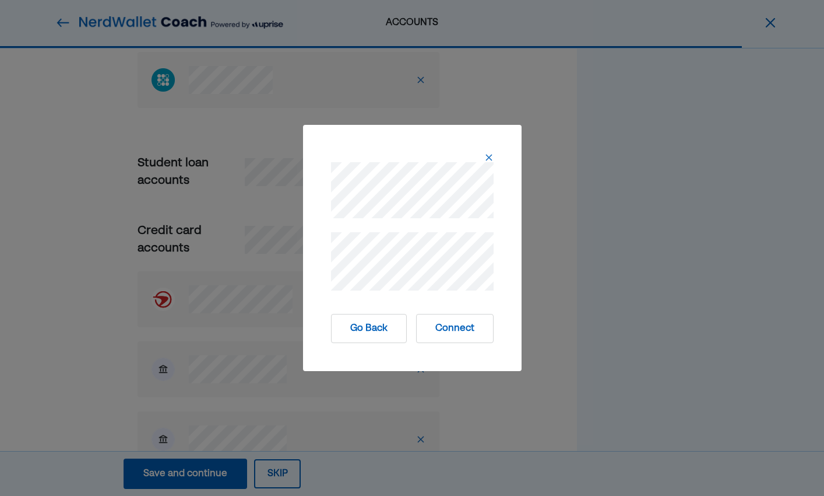
click at [454, 334] on button "Connect" at bounding box center [455, 328] width 78 height 29
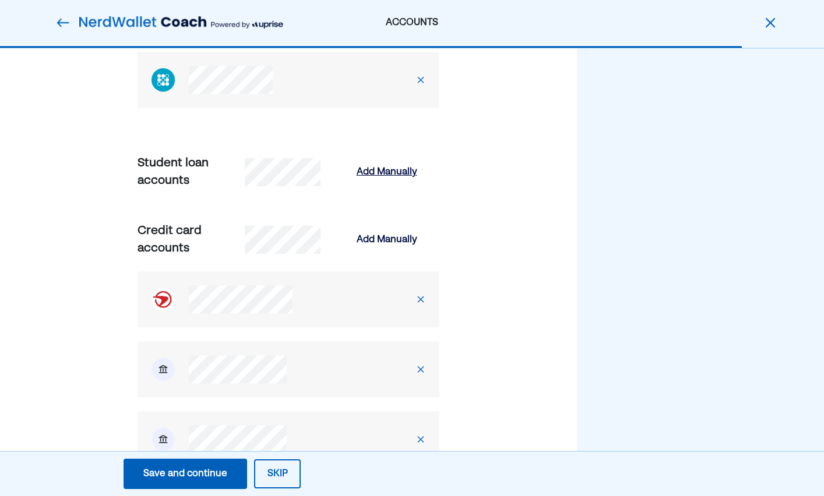
click at [382, 170] on div "Add Manually" at bounding box center [387, 172] width 61 height 14
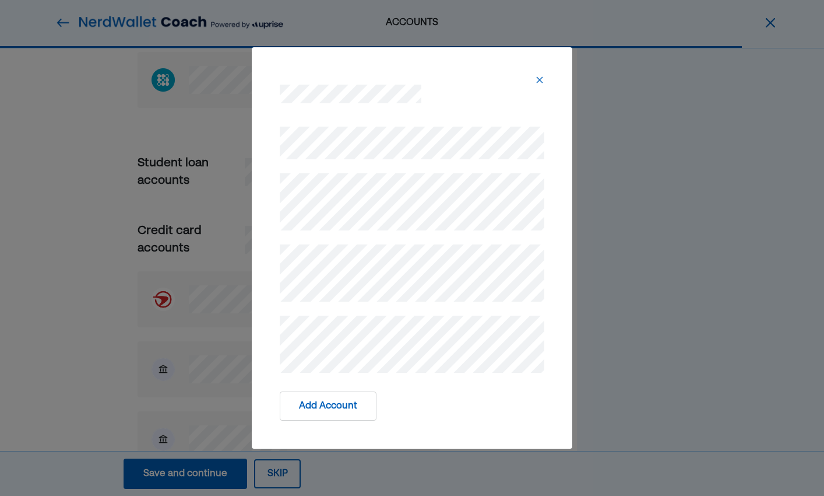
scroll to position [958, 0]
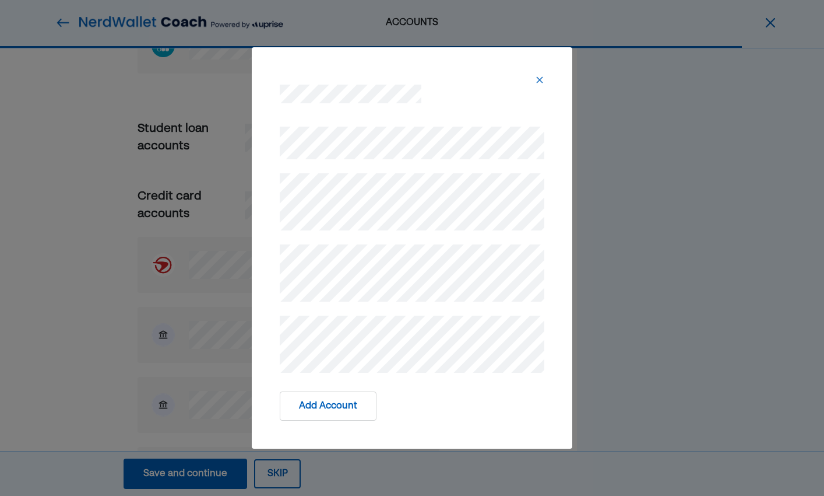
click at [538, 75] on img at bounding box center [539, 79] width 9 height 9
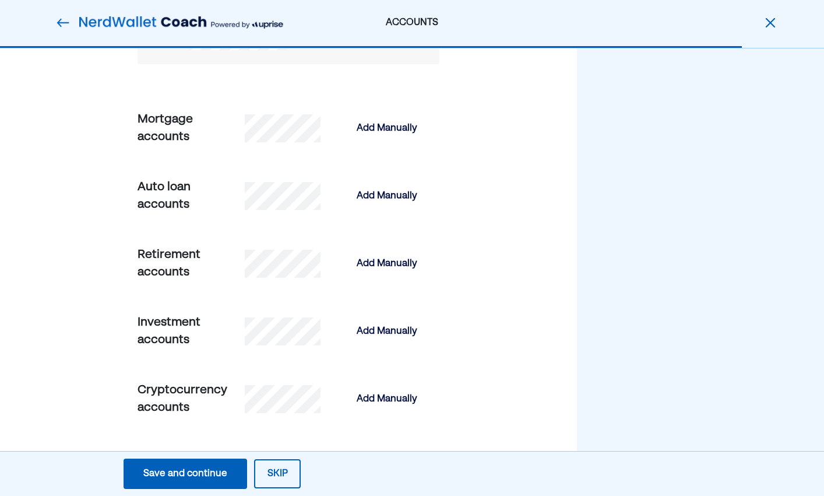
scroll to position [1397, 0]
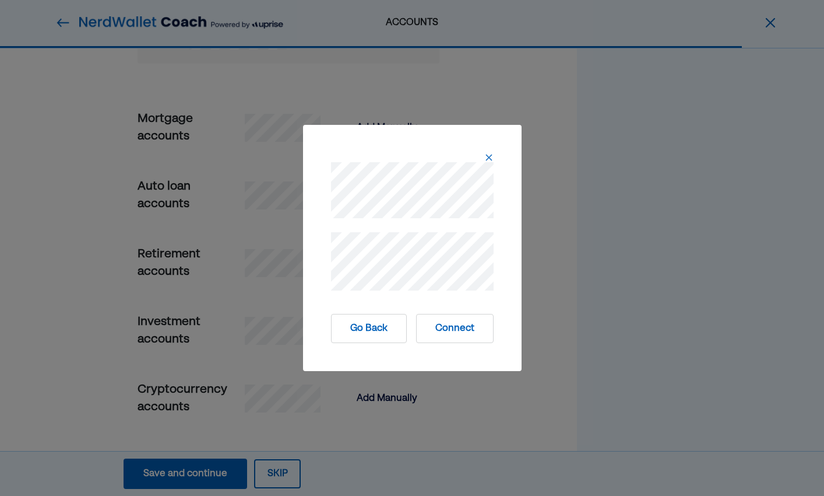
click at [454, 328] on button "Connect" at bounding box center [455, 328] width 78 height 29
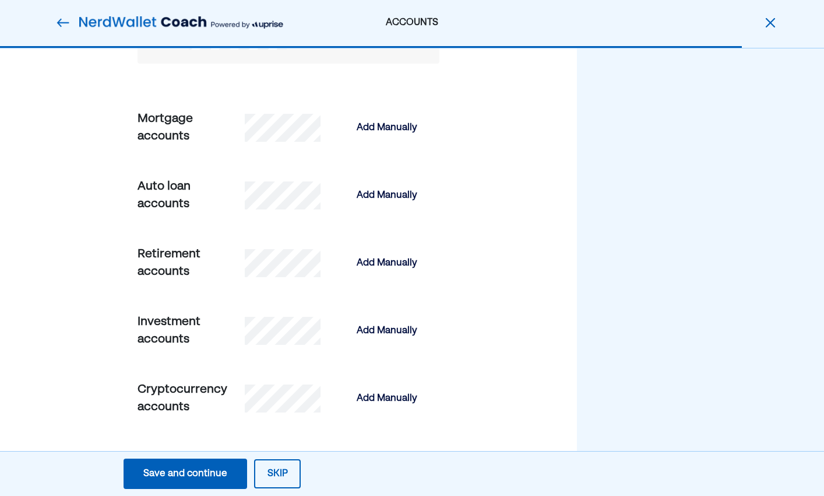
scroll to position [1470, 0]
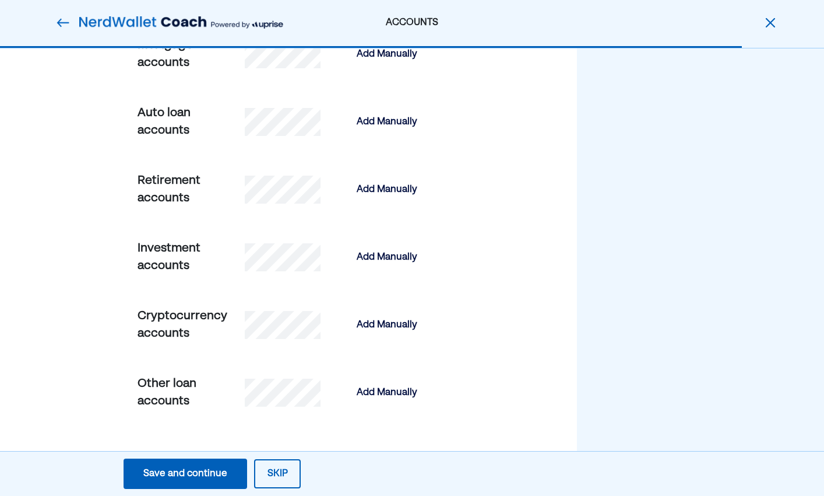
click at [204, 474] on div "Save and continue" at bounding box center [185, 473] width 84 height 14
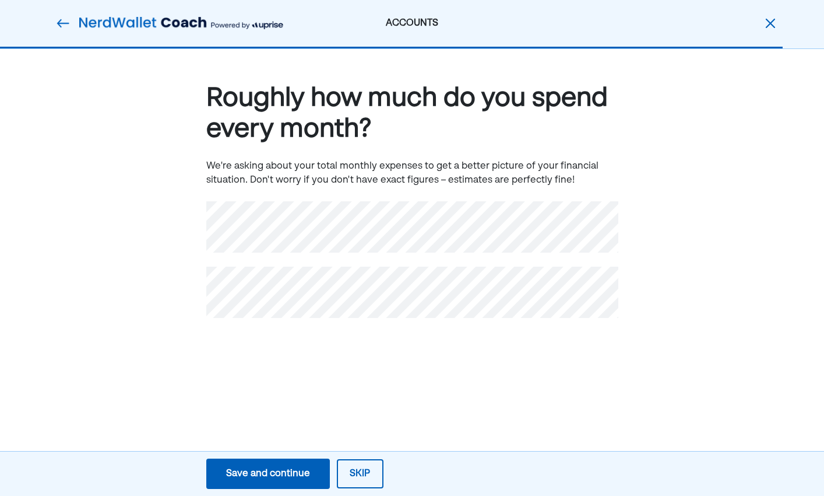
scroll to position [0, 0]
click at [308, 425] on div "ACCOUNTS Roughly how much do you spend every month? We're asking about your tot…" at bounding box center [412, 248] width 824 height 496
click at [311, 473] on button "Save and continue Save Save and continue" at bounding box center [268, 473] width 124 height 30
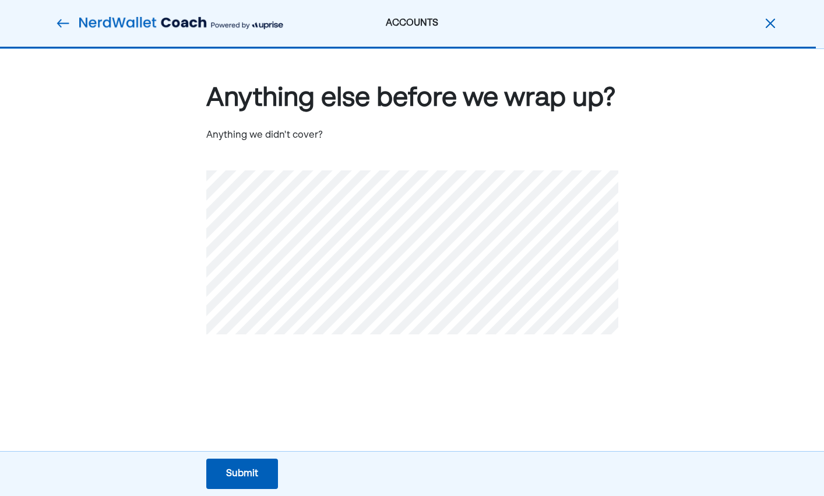
click at [264, 478] on button "Submit Submit Submit" at bounding box center [242, 473] width 72 height 30
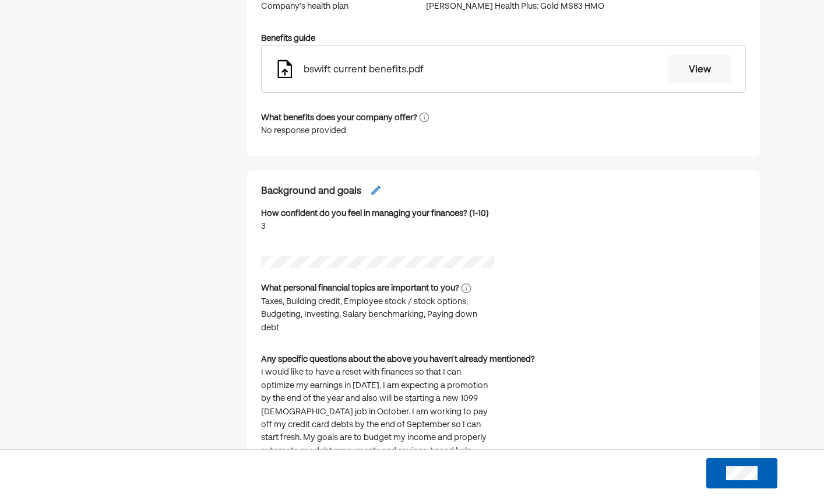
scroll to position [666, 0]
click at [378, 194] on img at bounding box center [376, 191] width 12 height 12
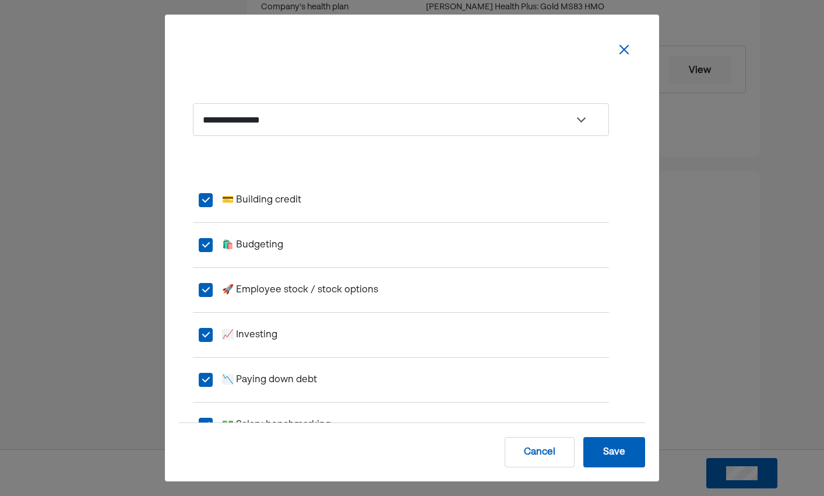
select select "*"
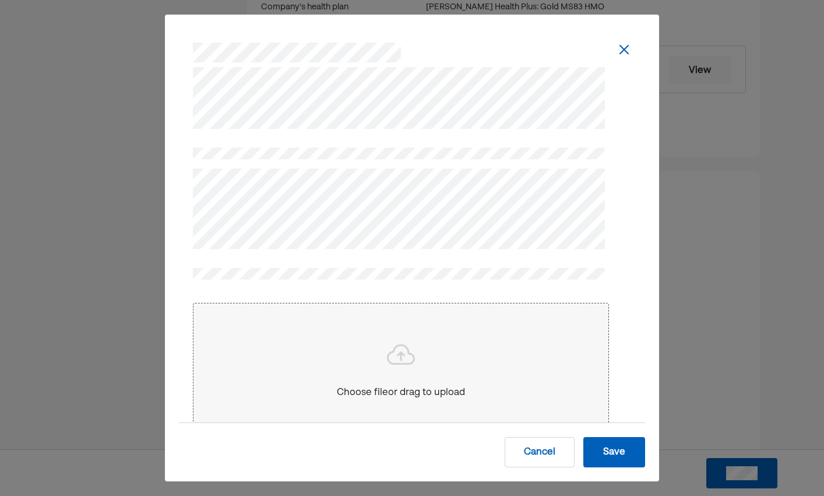
scroll to position [2036, 0]
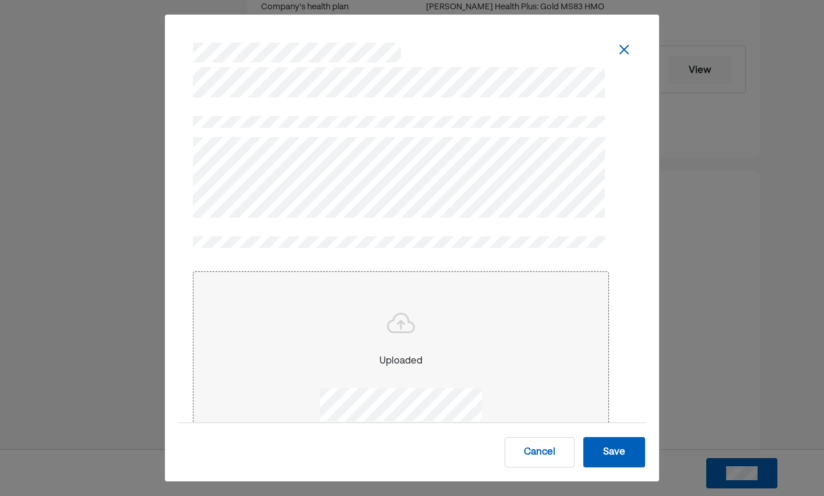
click at [613, 451] on button "Save" at bounding box center [615, 452] width 62 height 30
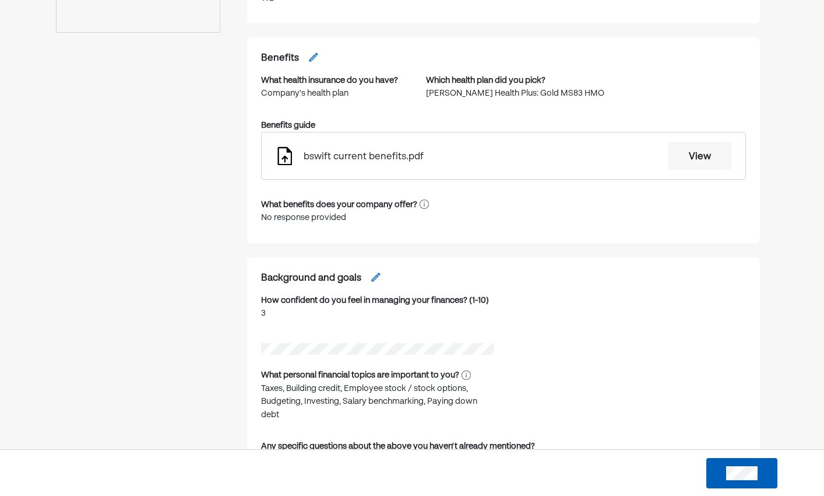
scroll to position [525, 0]
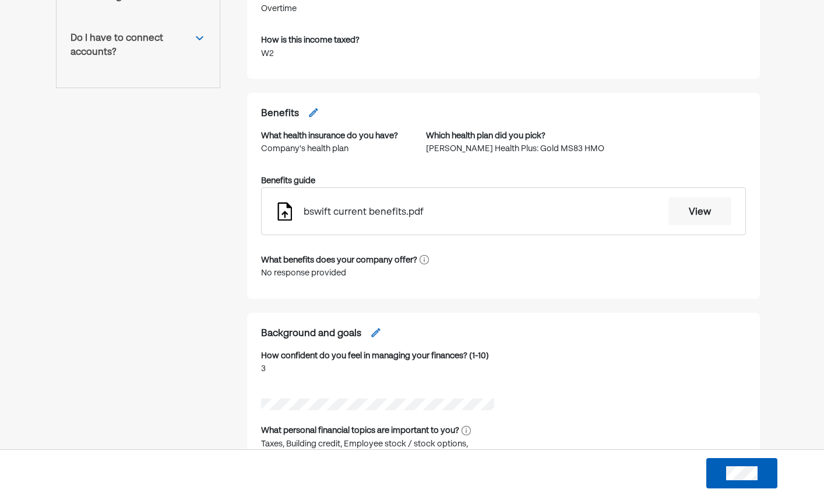
click at [311, 115] on img at bounding box center [314, 113] width 12 height 12
select select "**********"
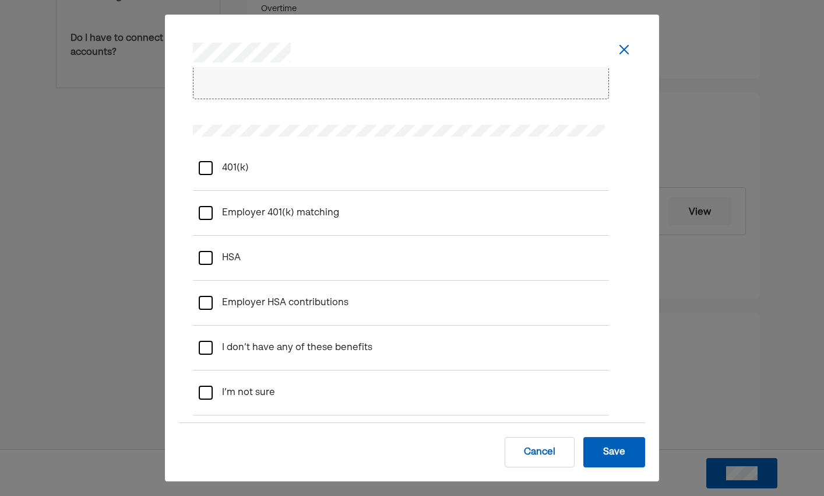
scroll to position [531, 0]
click at [228, 162] on div "401(k)" at bounding box center [231, 168] width 36 height 33
click at [237, 204] on matching "Employer 401(k) matching" at bounding box center [276, 212] width 127 height 33
click at [614, 453] on button "Save" at bounding box center [615, 452] width 62 height 30
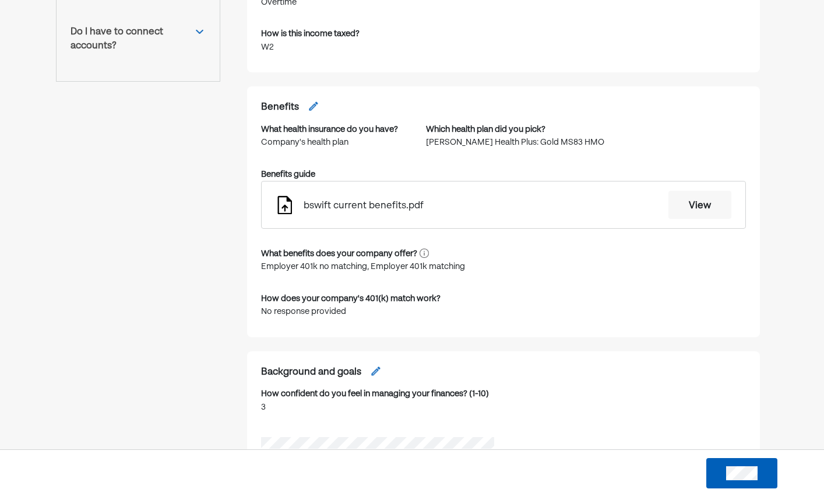
click at [316, 104] on img at bounding box center [314, 106] width 12 height 12
select select "**********"
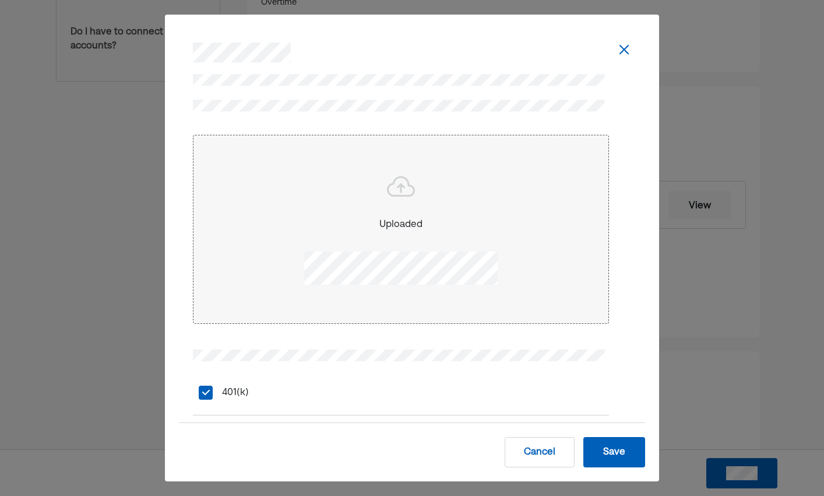
scroll to position [491, 0]
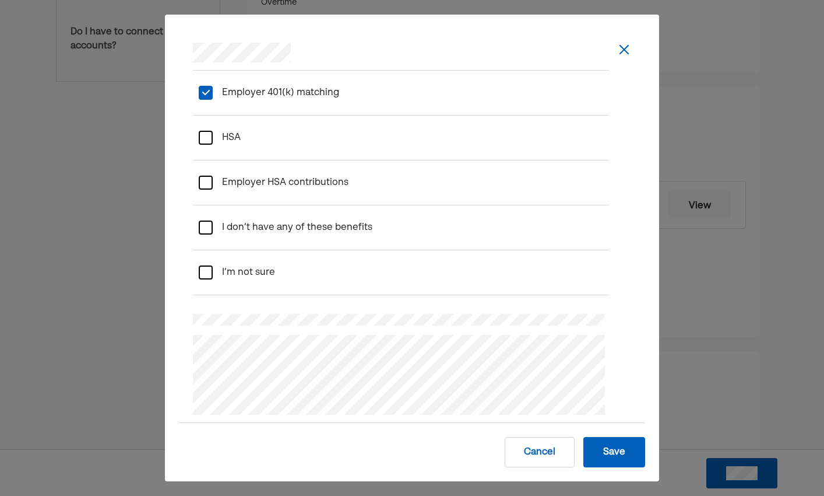
click at [184, 344] on div "**********" at bounding box center [412, 245] width 466 height 356
click at [631, 452] on button "Save" at bounding box center [615, 452] width 62 height 30
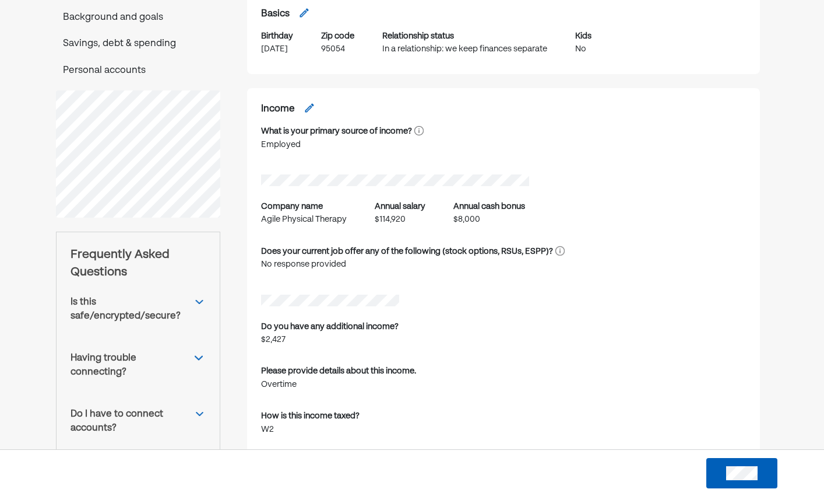
scroll to position [0, 0]
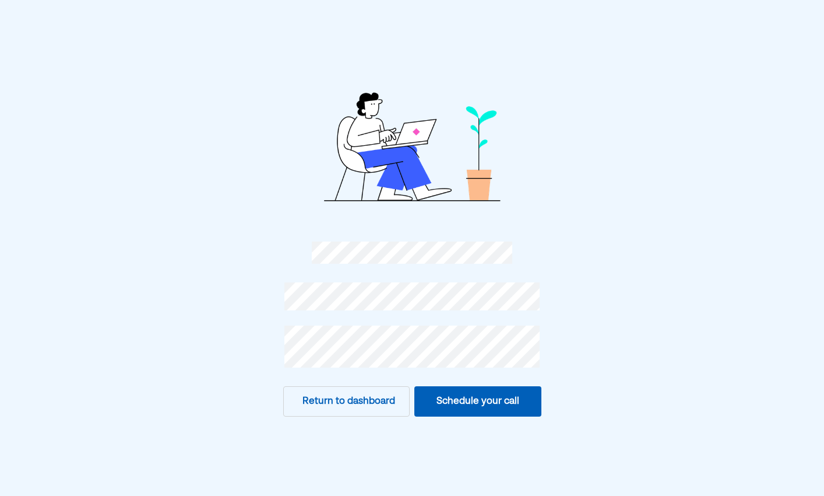
click at [385, 403] on button "Return to dashboard" at bounding box center [346, 401] width 127 height 30
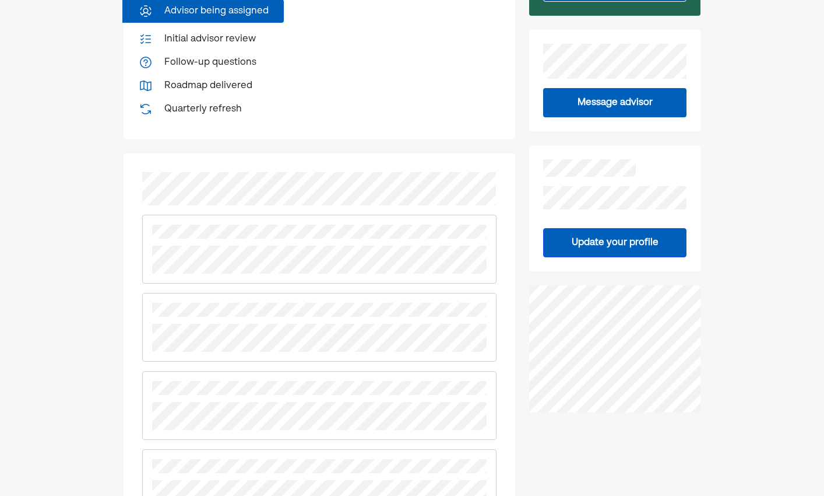
scroll to position [303, 0]
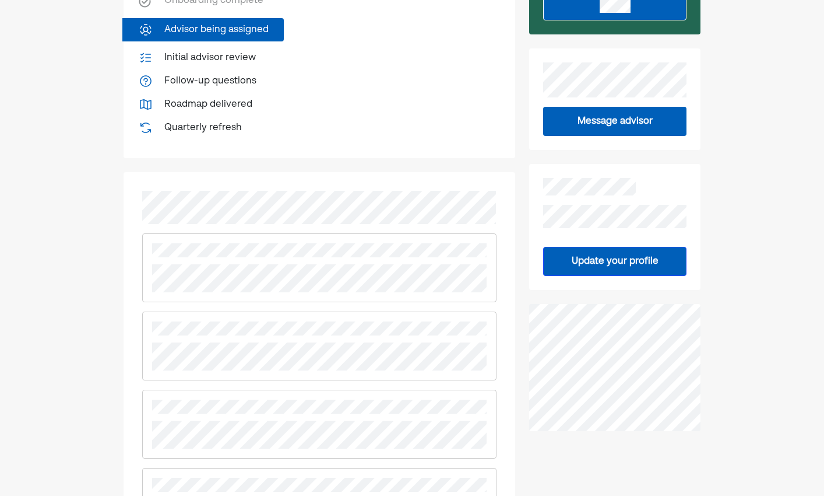
click at [598, 268] on button "Update your profile" at bounding box center [614, 261] width 143 height 29
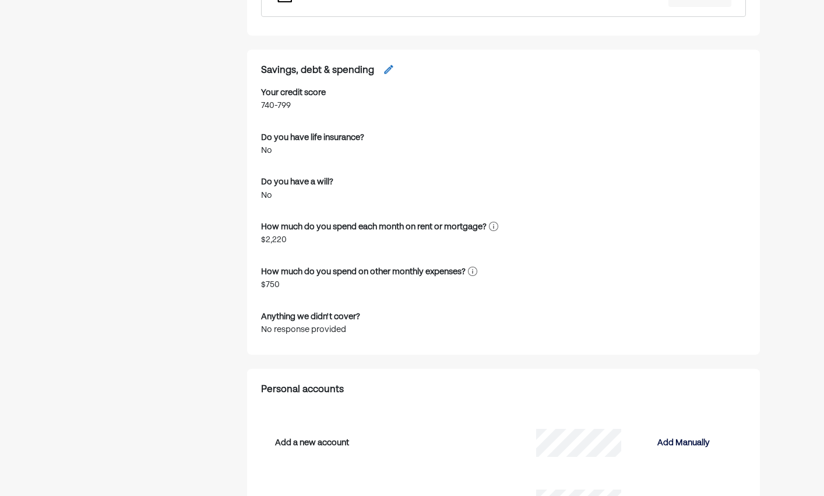
scroll to position [1557, 0]
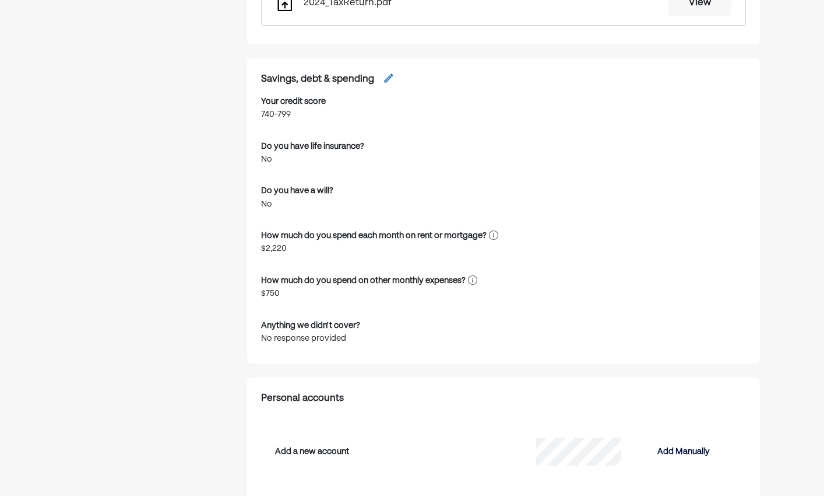
click at [389, 75] on img at bounding box center [389, 78] width 12 height 12
select select "*******"
select select "*****"
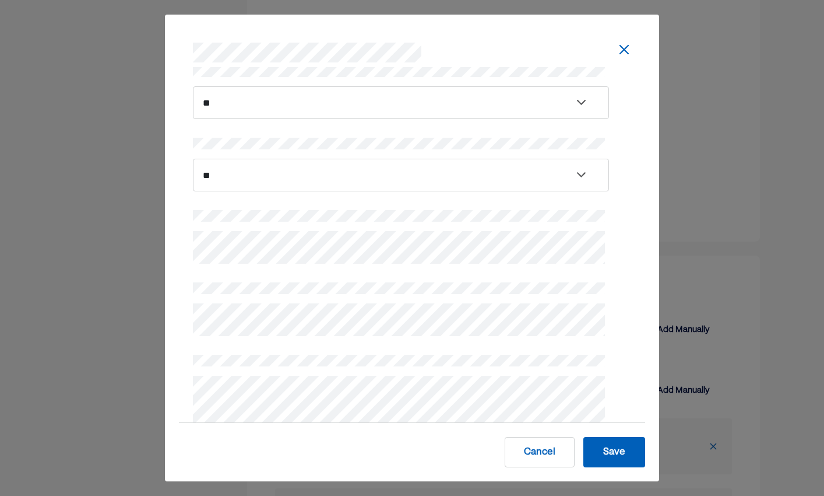
scroll to position [177, 0]
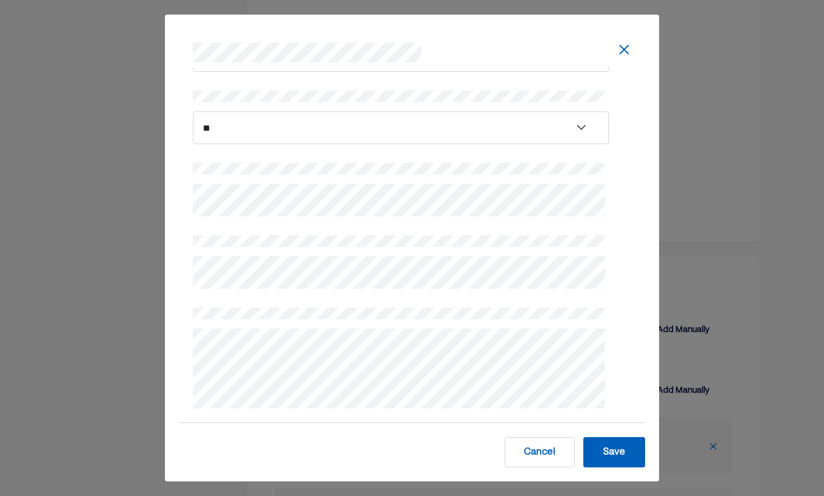
click at [620, 50] on img at bounding box center [624, 50] width 14 height 14
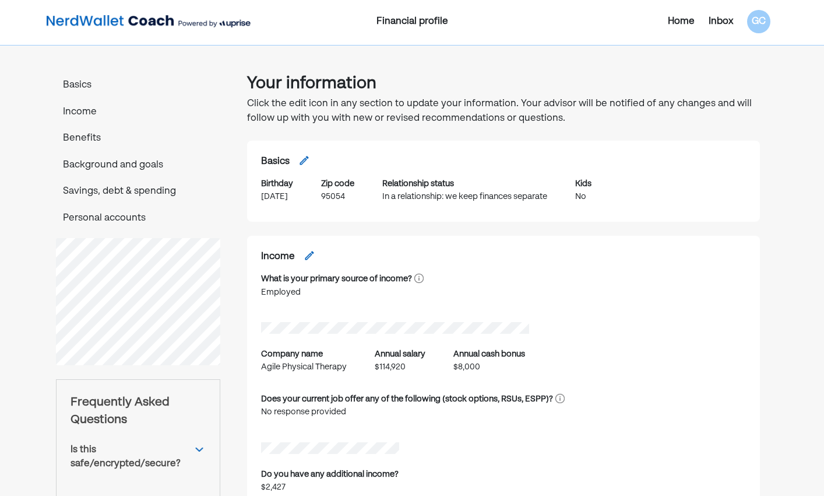
scroll to position [1, 0]
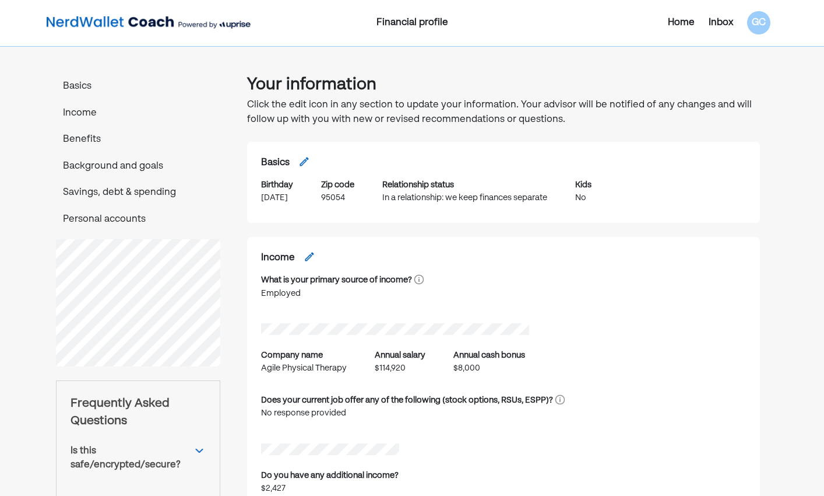
click at [141, 194] on p "Savings, debt & spending" at bounding box center [138, 192] width 164 height 15
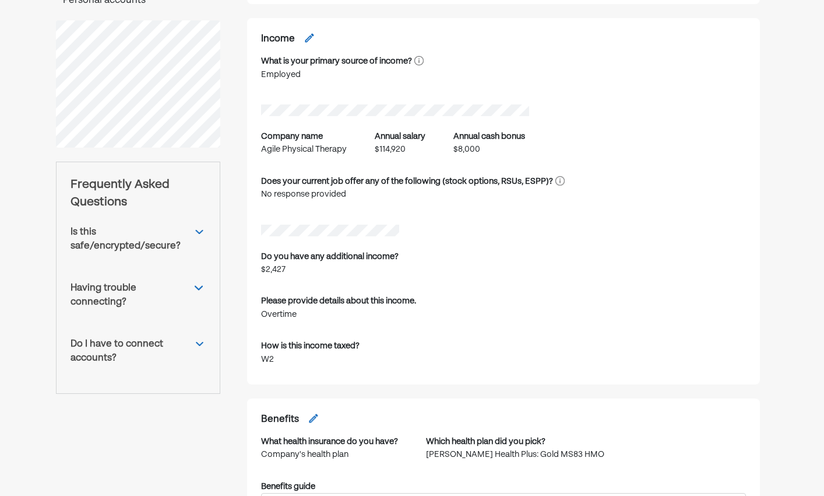
scroll to position [151, 0]
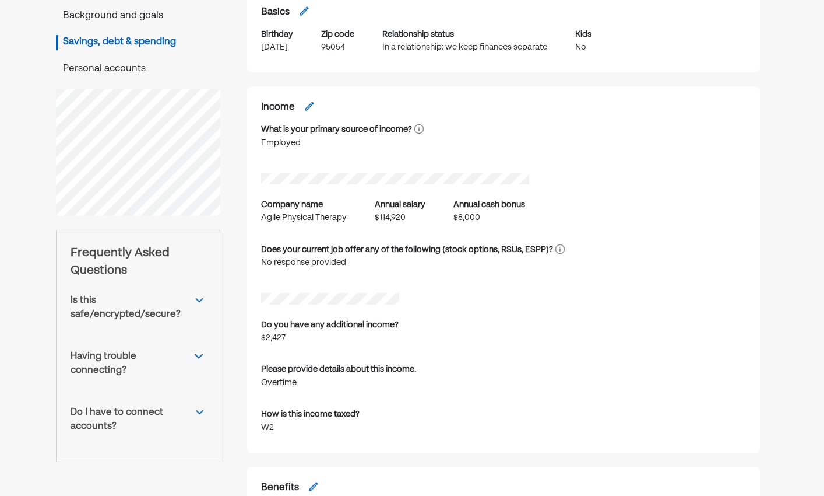
click at [121, 66] on p "Personal accounts" at bounding box center [138, 69] width 164 height 15
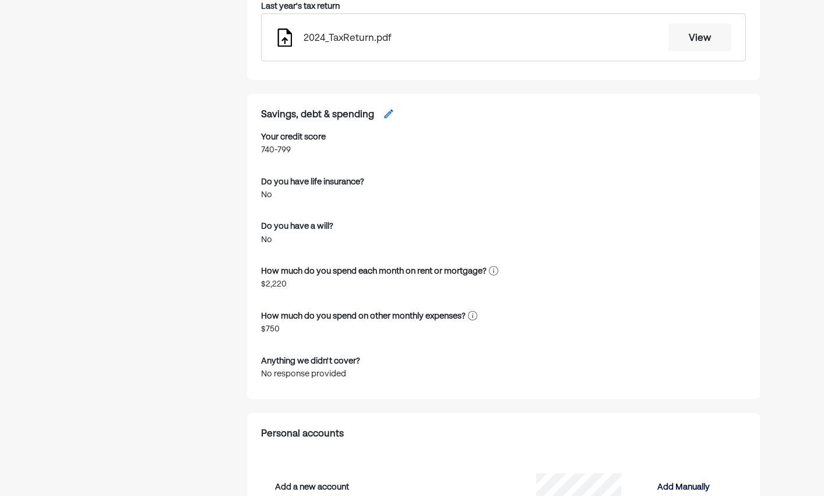
scroll to position [1934, 0]
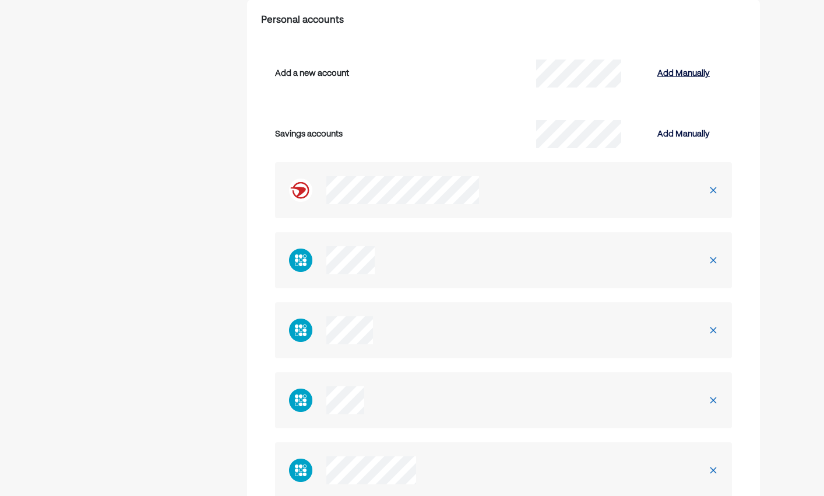
click at [702, 76] on div "Add Manually" at bounding box center [684, 73] width 52 height 14
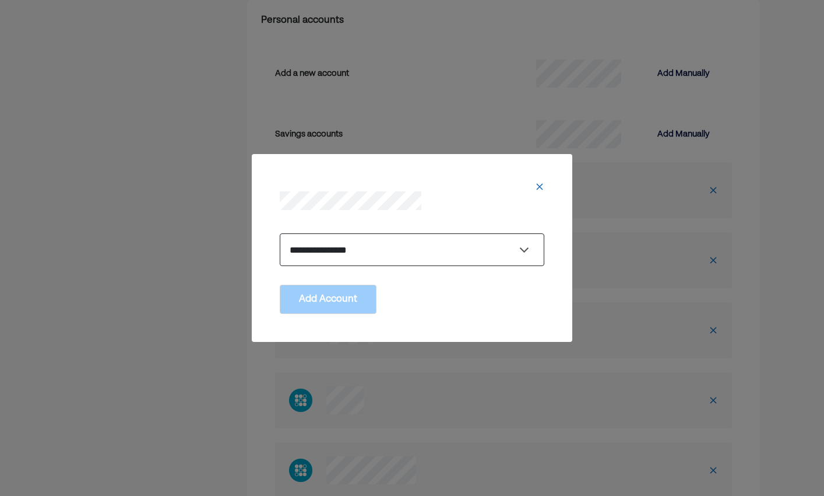
click at [430, 257] on select "**********" at bounding box center [412, 249] width 265 height 33
click at [280, 233] on select "**********" at bounding box center [412, 249] width 265 height 33
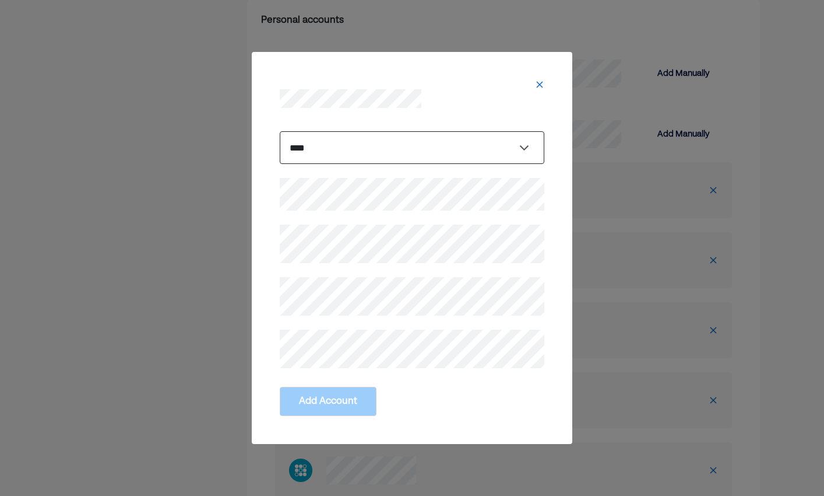
click at [430, 149] on select "**********" at bounding box center [412, 147] width 265 height 33
select select "**********"
click at [280, 131] on select "**********" at bounding box center [412, 147] width 265 height 33
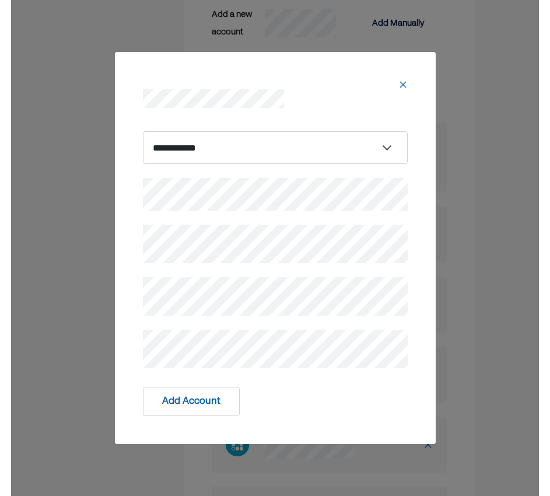
scroll to position [2043, 0]
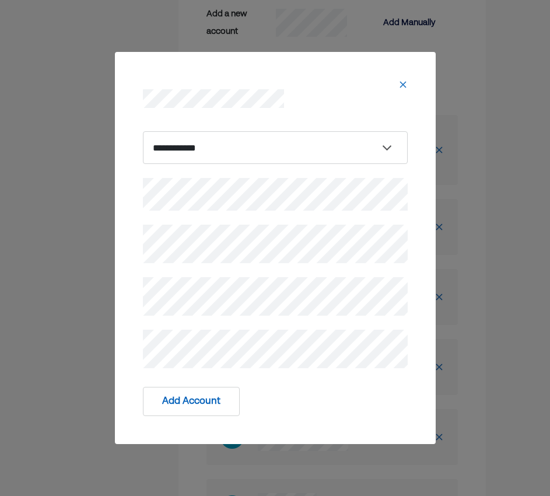
click at [300, 401] on div "Add Account" at bounding box center [275, 401] width 265 height 29
click at [216, 403] on button "Add Account" at bounding box center [191, 401] width 97 height 29
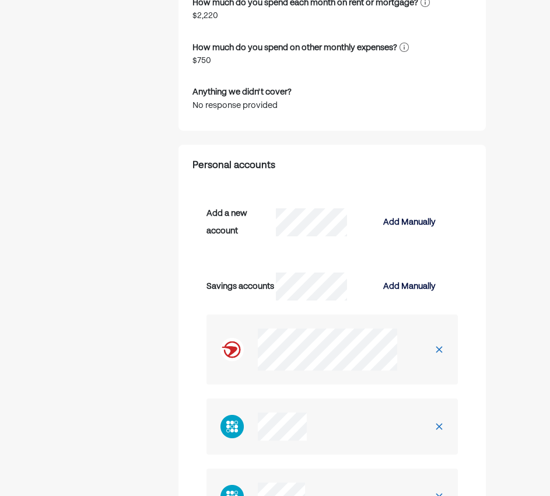
scroll to position [1837, 0]
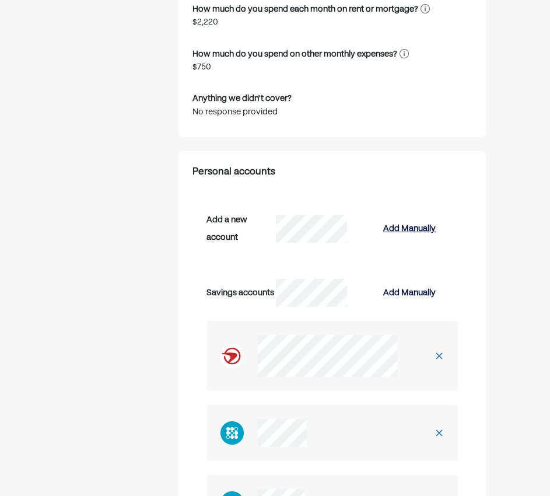
click at [405, 236] on div "Add Manually" at bounding box center [409, 229] width 52 height 14
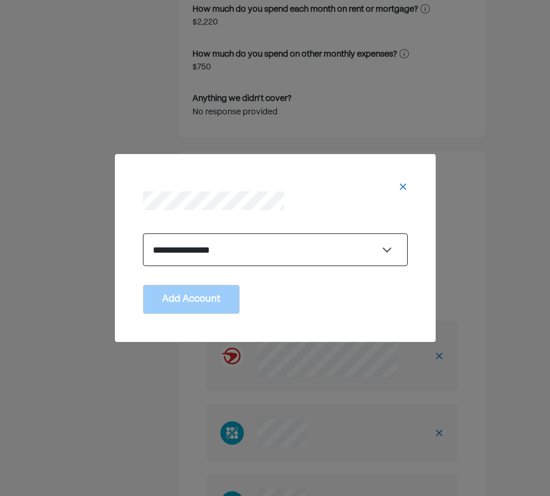
click at [305, 265] on select "**********" at bounding box center [275, 249] width 265 height 33
select select "**********"
click at [143, 233] on select "**********" at bounding box center [275, 249] width 265 height 33
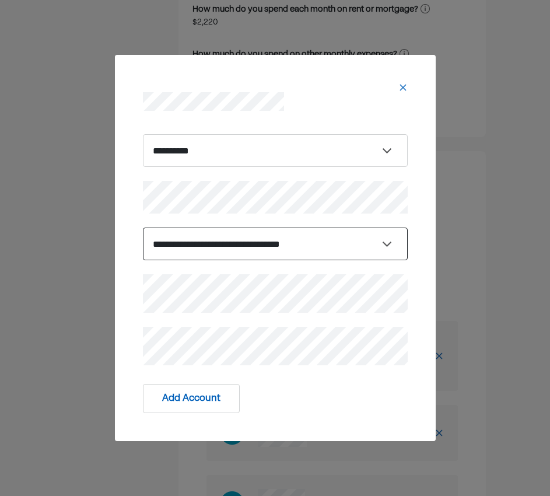
click at [243, 245] on select "**********" at bounding box center [275, 243] width 265 height 33
select select "**********"
click at [143, 227] on select "**********" at bounding box center [275, 243] width 265 height 33
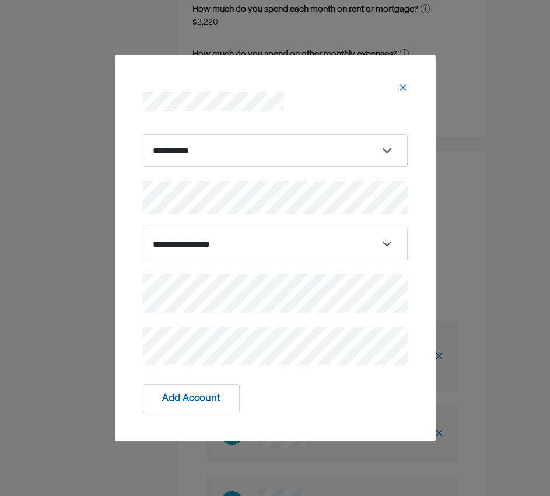
click at [258, 377] on div "**********" at bounding box center [275, 247] width 293 height 264
click at [294, 374] on div "**********" at bounding box center [275, 247] width 293 height 264
click at [342, 389] on div "Add Account" at bounding box center [275, 398] width 265 height 29
click at [315, 401] on div "Add Account" at bounding box center [275, 398] width 265 height 29
click at [190, 402] on button "Add Account" at bounding box center [191, 398] width 97 height 29
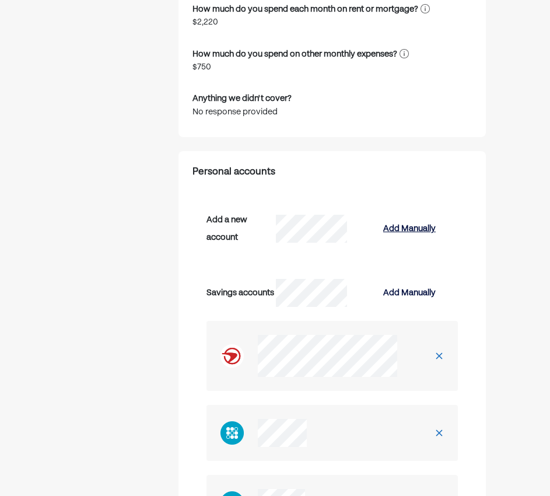
click at [406, 236] on div "Add Manually" at bounding box center [409, 229] width 52 height 14
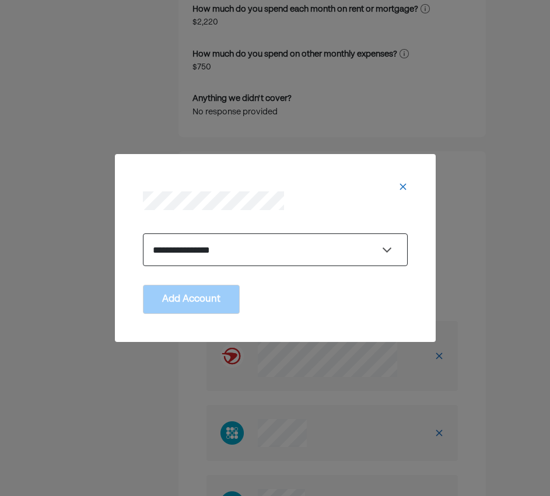
click at [279, 248] on select "**********" at bounding box center [275, 249] width 265 height 33
select select "**********"
click at [143, 233] on select "**********" at bounding box center [275, 249] width 265 height 33
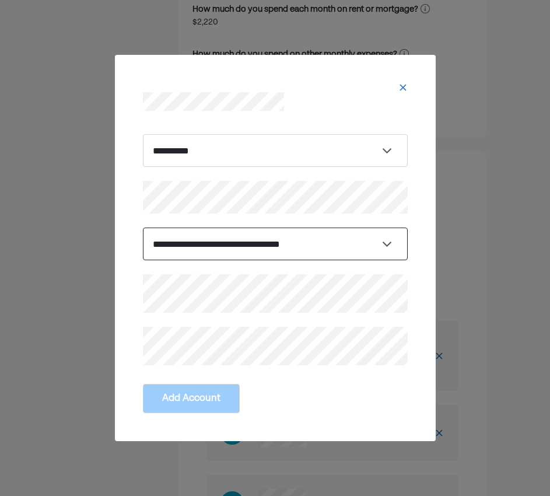
click at [266, 248] on select "**********" at bounding box center [275, 243] width 265 height 33
select select "********"
click at [143, 227] on select "**********" at bounding box center [275, 243] width 265 height 33
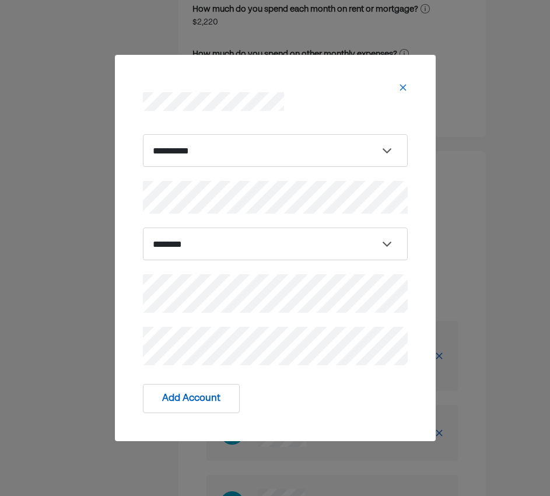
click at [289, 375] on div "**********" at bounding box center [275, 247] width 293 height 264
click at [345, 401] on div "Add Account" at bounding box center [275, 398] width 265 height 29
click at [311, 395] on div "Add Account" at bounding box center [275, 398] width 265 height 29
click at [204, 398] on button "Add Account" at bounding box center [191, 398] width 97 height 29
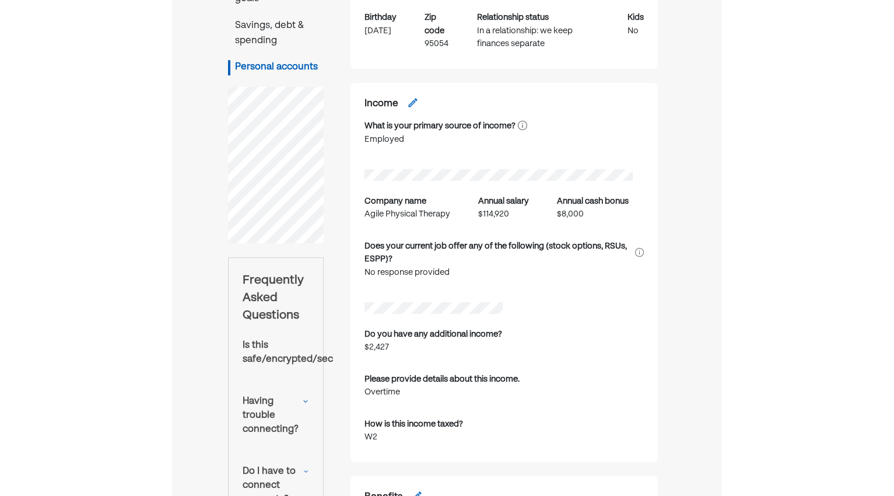
scroll to position [0, 0]
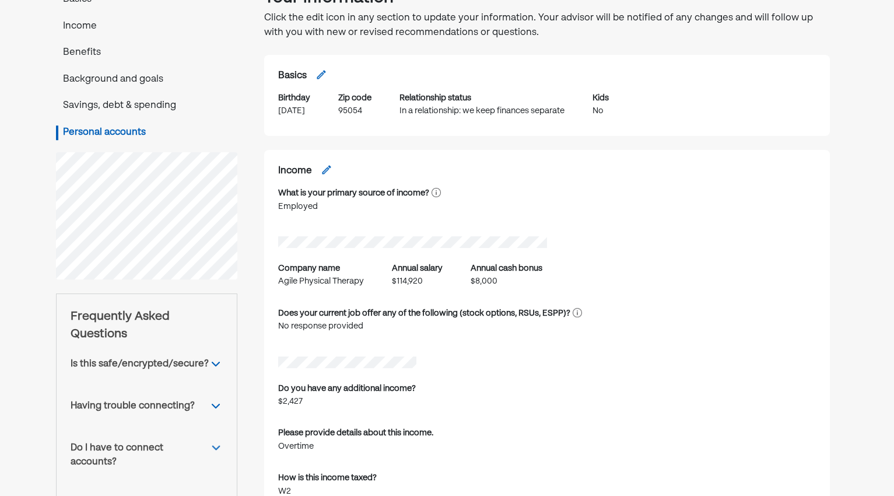
scroll to position [154, 0]
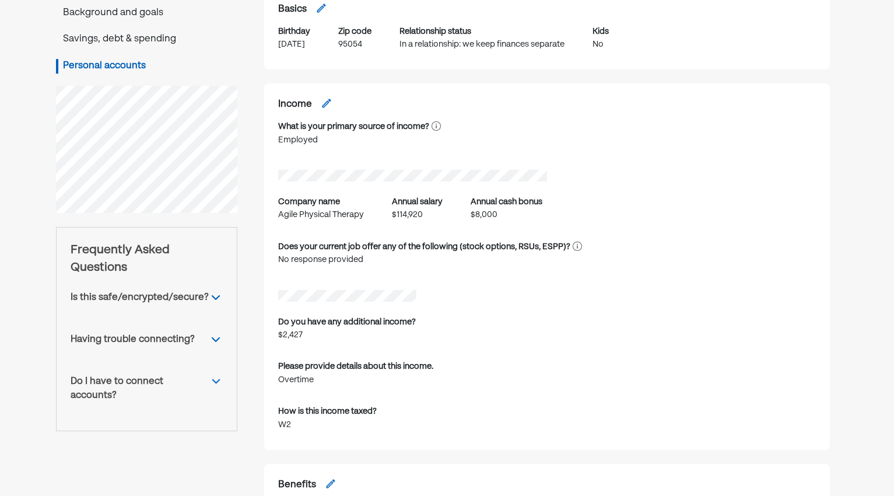
click at [215, 297] on img at bounding box center [216, 297] width 14 height 14
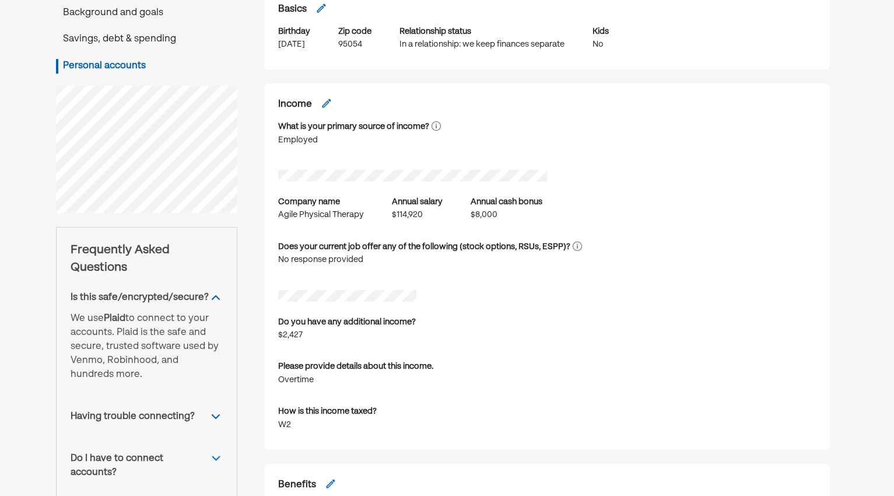
click at [215, 297] on img at bounding box center [216, 297] width 14 height 14
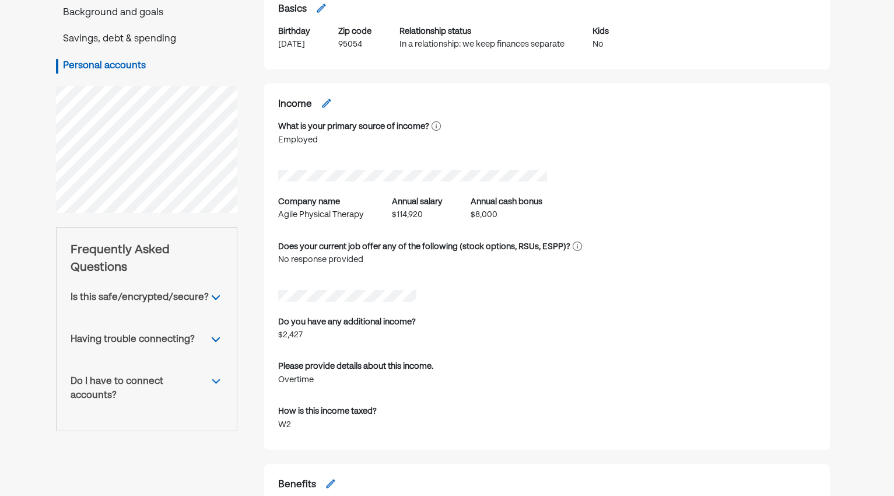
scroll to position [0, 0]
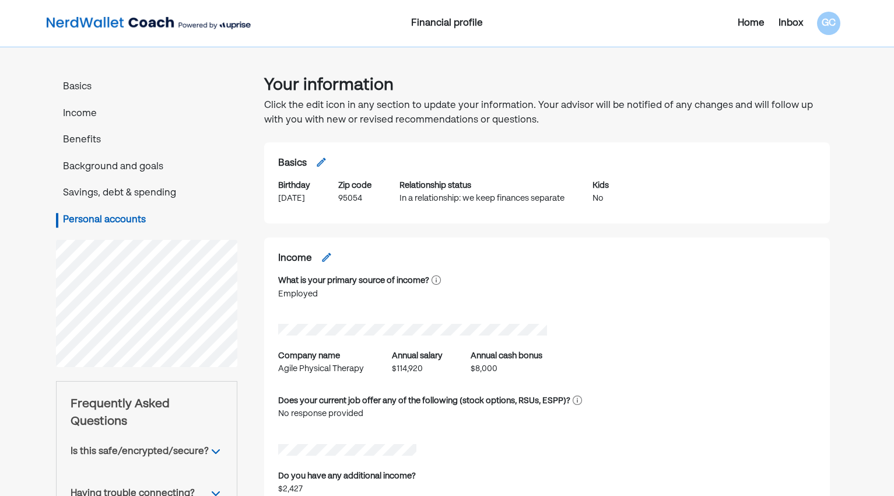
click at [756, 20] on div "Home" at bounding box center [751, 23] width 27 height 14
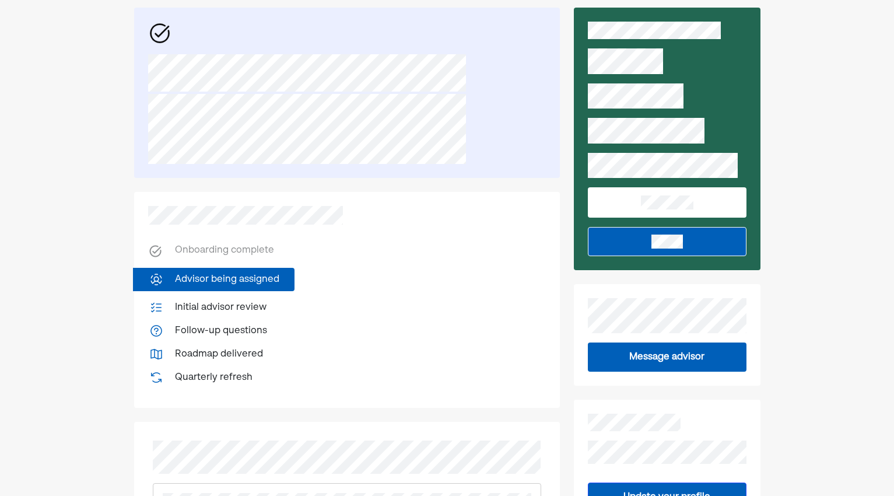
scroll to position [69, 0]
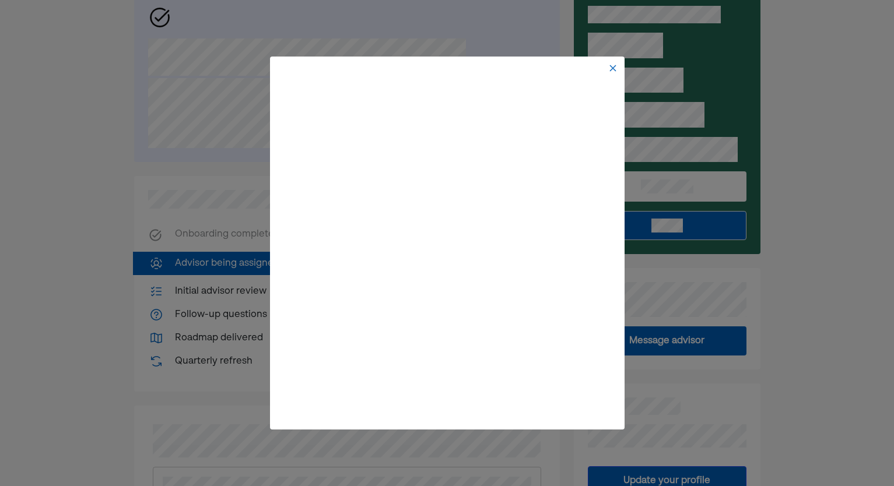
click at [612, 68] on img at bounding box center [612, 68] width 9 height 9
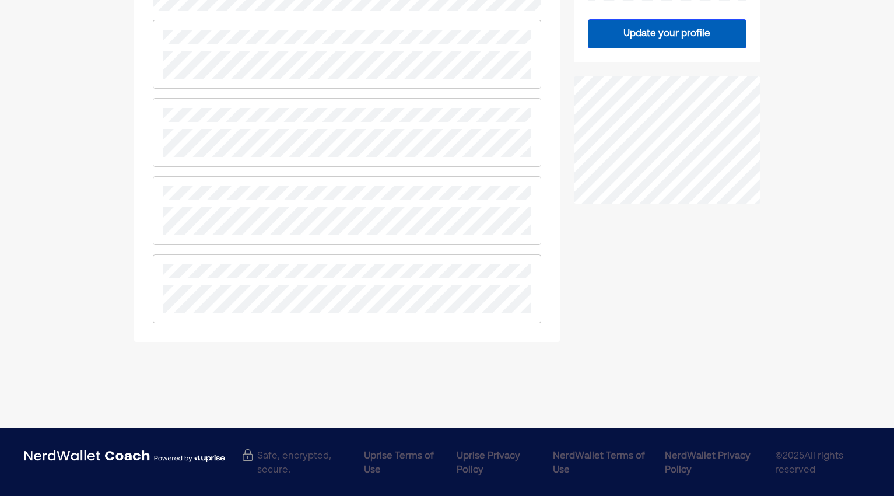
scroll to position [0, 0]
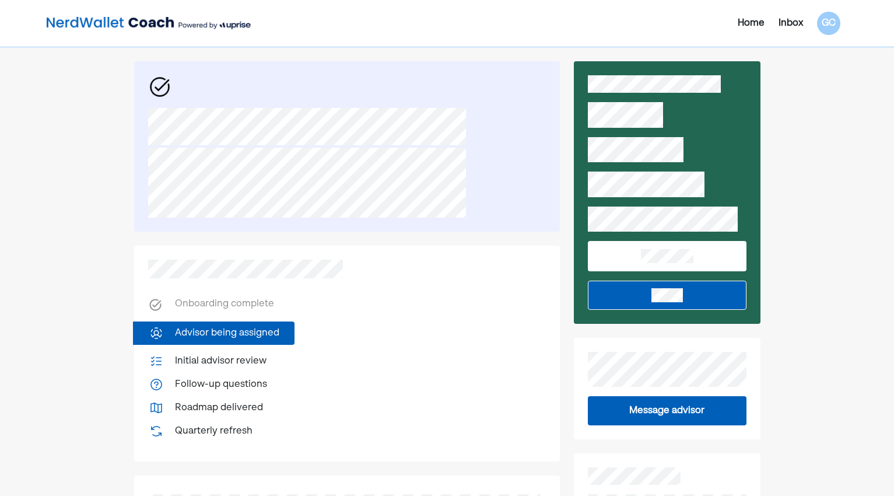
click at [229, 427] on div "Quarterly refresh" at bounding box center [214, 431] width 78 height 14
click at [229, 365] on div "Initial advisor review" at bounding box center [221, 361] width 92 height 14
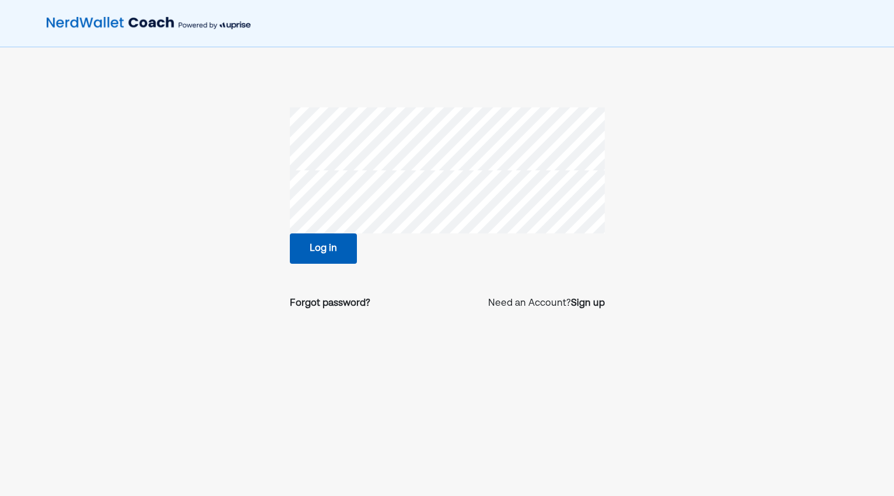
click at [332, 254] on button "Log in" at bounding box center [323, 248] width 67 height 30
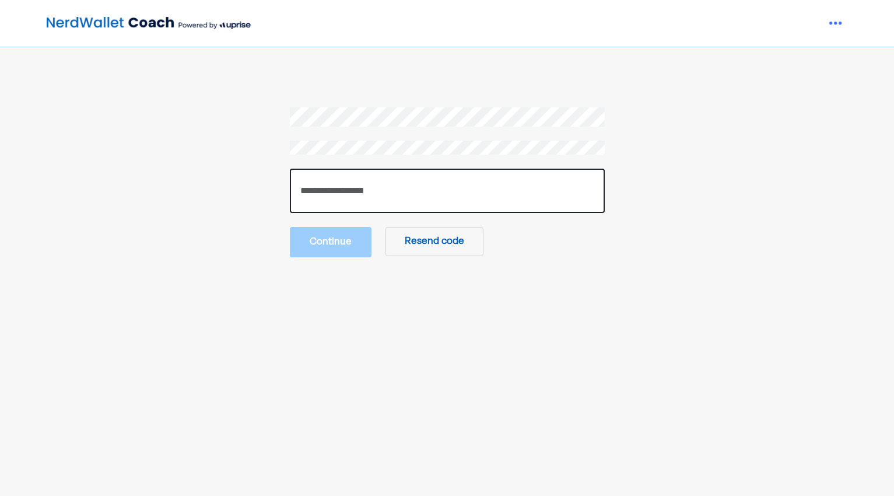
click at [368, 191] on input "number" at bounding box center [447, 190] width 315 height 44
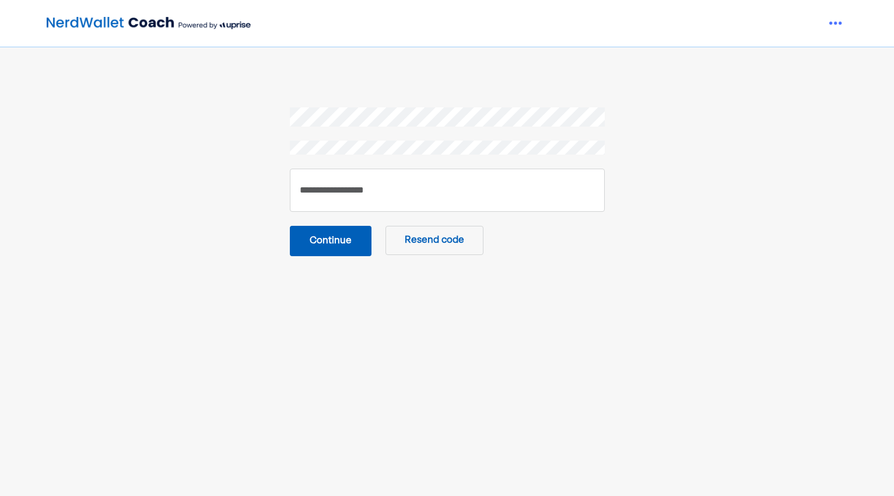
click at [309, 243] on button "Continue" at bounding box center [331, 241] width 82 height 30
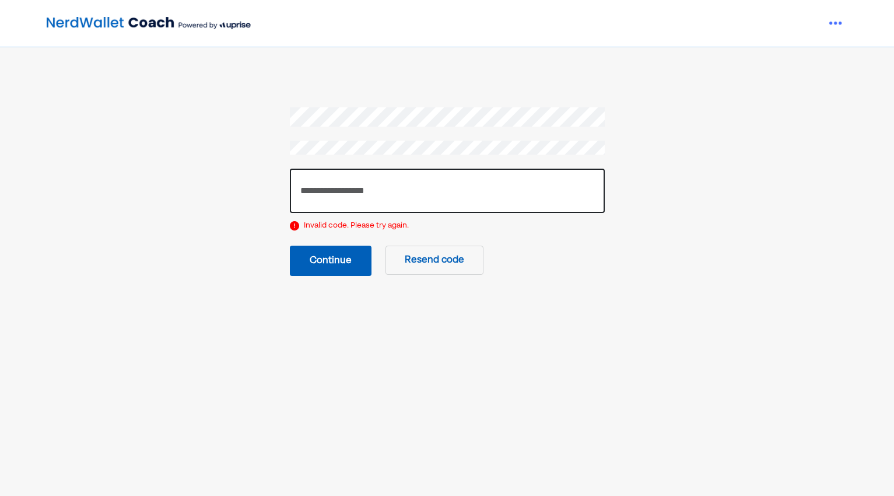
click at [350, 191] on input "******" at bounding box center [447, 190] width 315 height 44
type input "******"
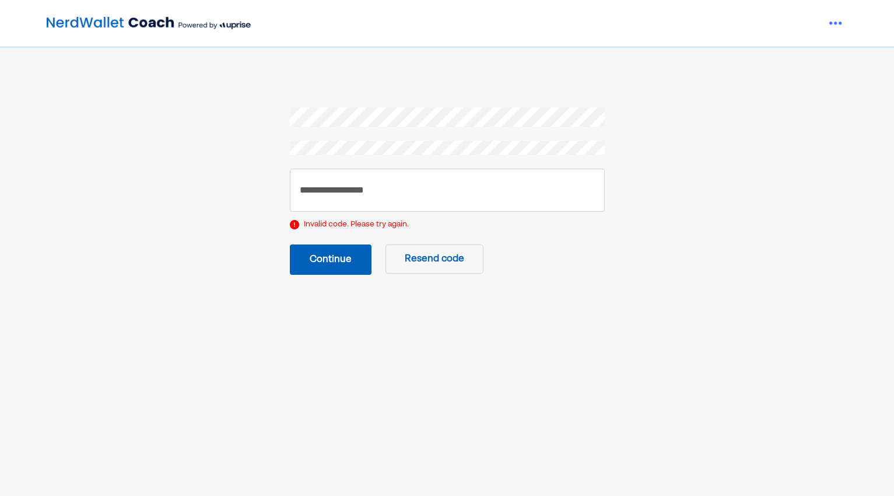
click at [346, 265] on button "Continue" at bounding box center [331, 259] width 82 height 30
